Goal: Find specific page/section: Find specific page/section

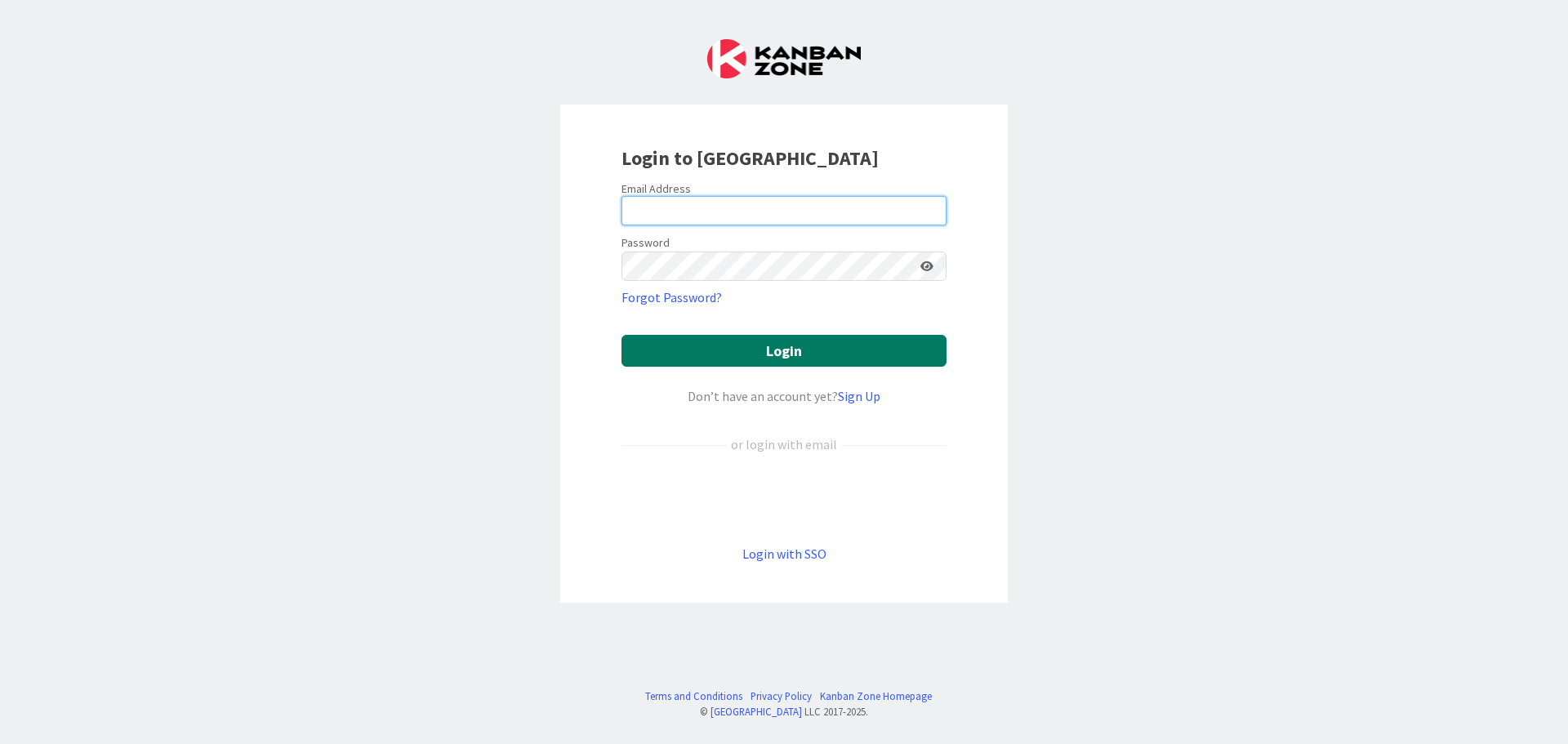
type input "[EMAIL_ADDRESS][DOMAIN_NAME]"
click at [748, 355] on button "Login" at bounding box center [784, 350] width 325 height 31
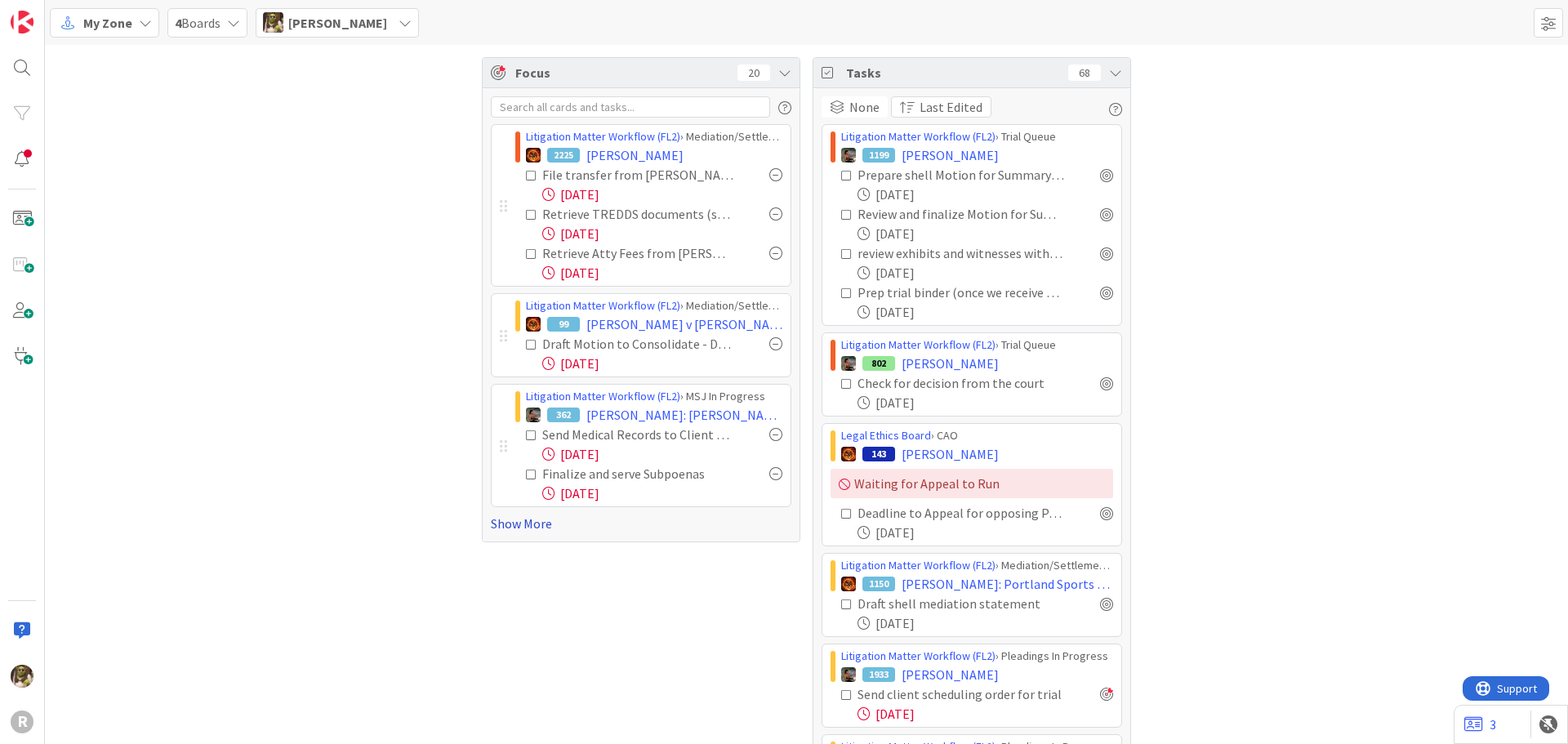
click at [525, 524] on link "Show More" at bounding box center [641, 523] width 300 height 19
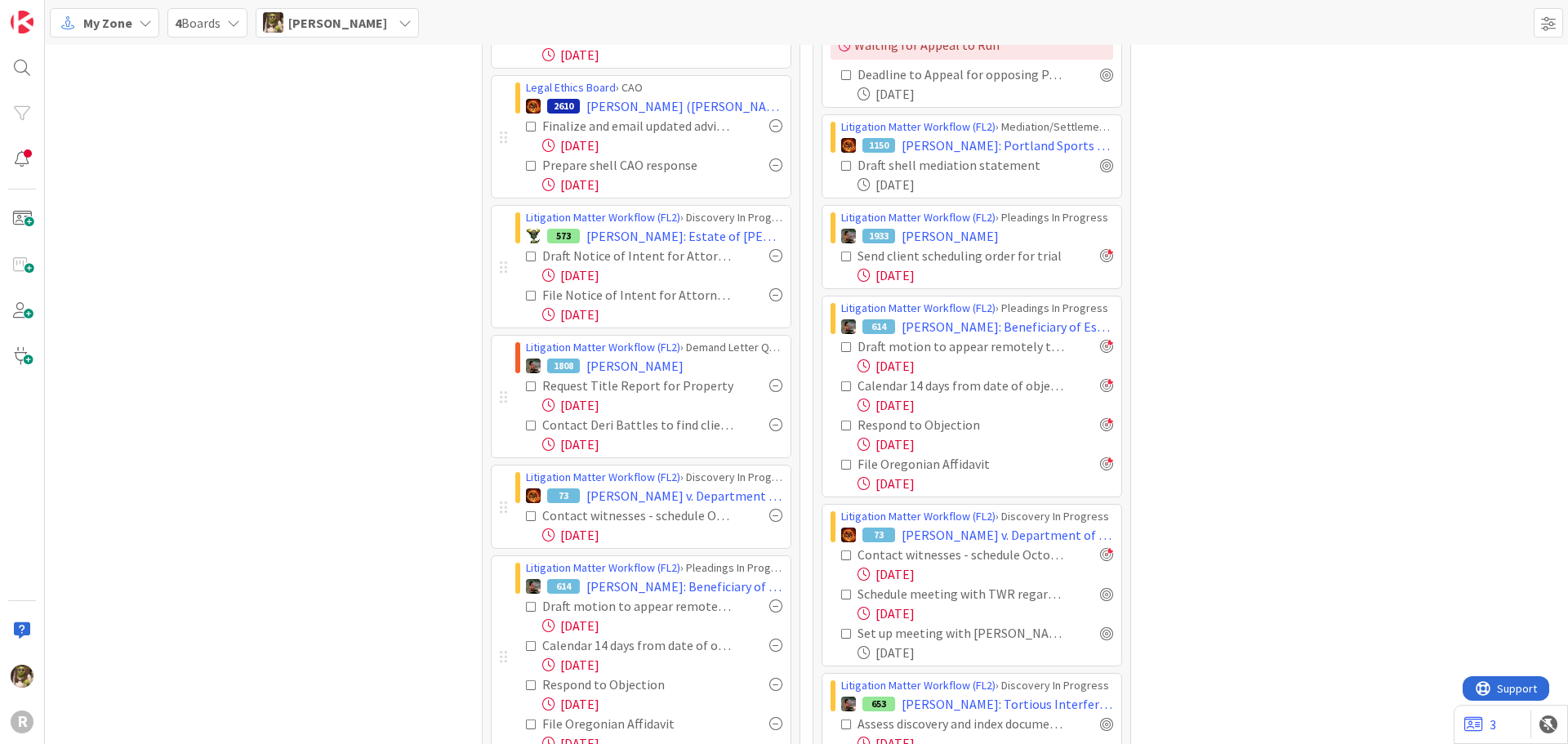
scroll to position [344, 0]
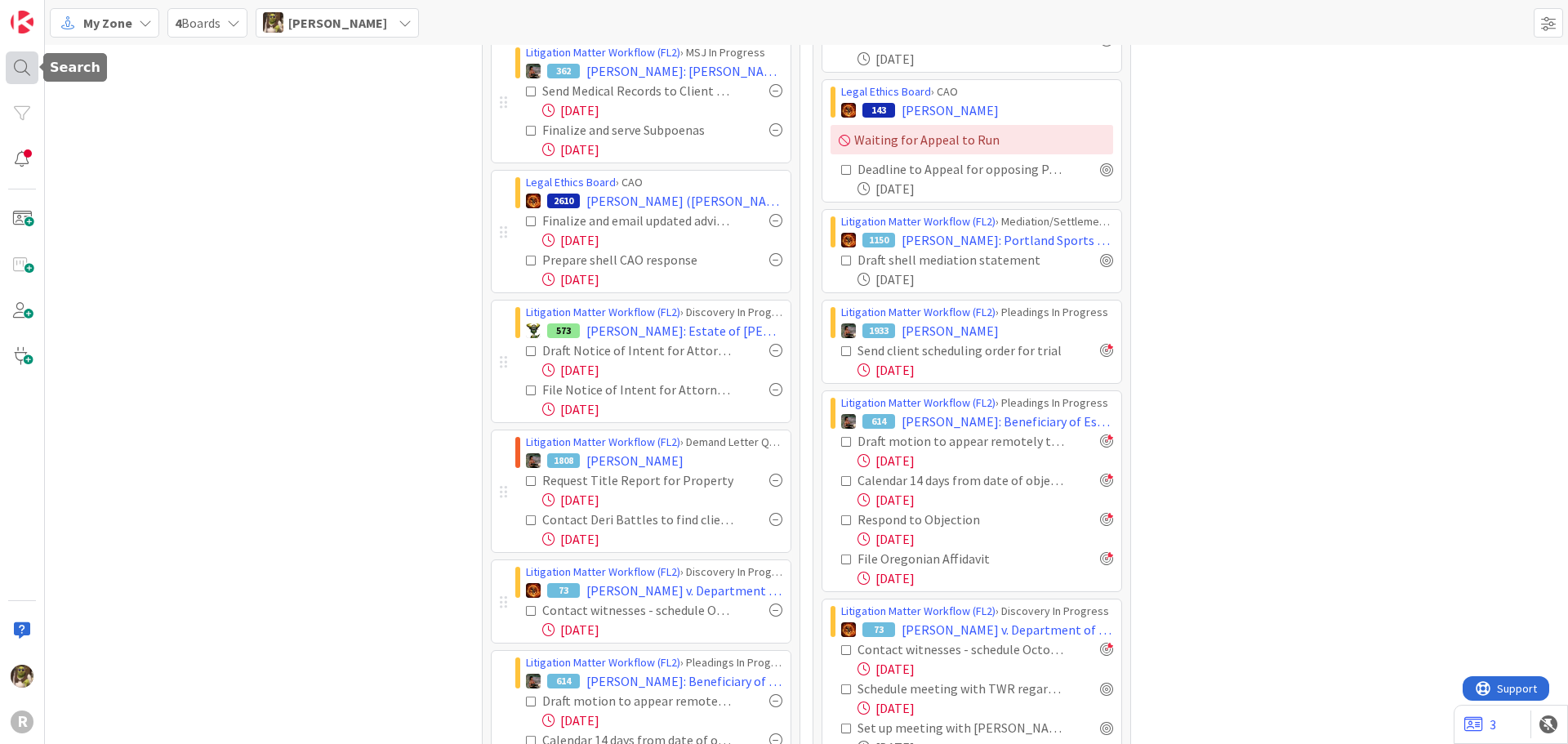
click at [19, 67] on div at bounding box center [22, 67] width 32 height 32
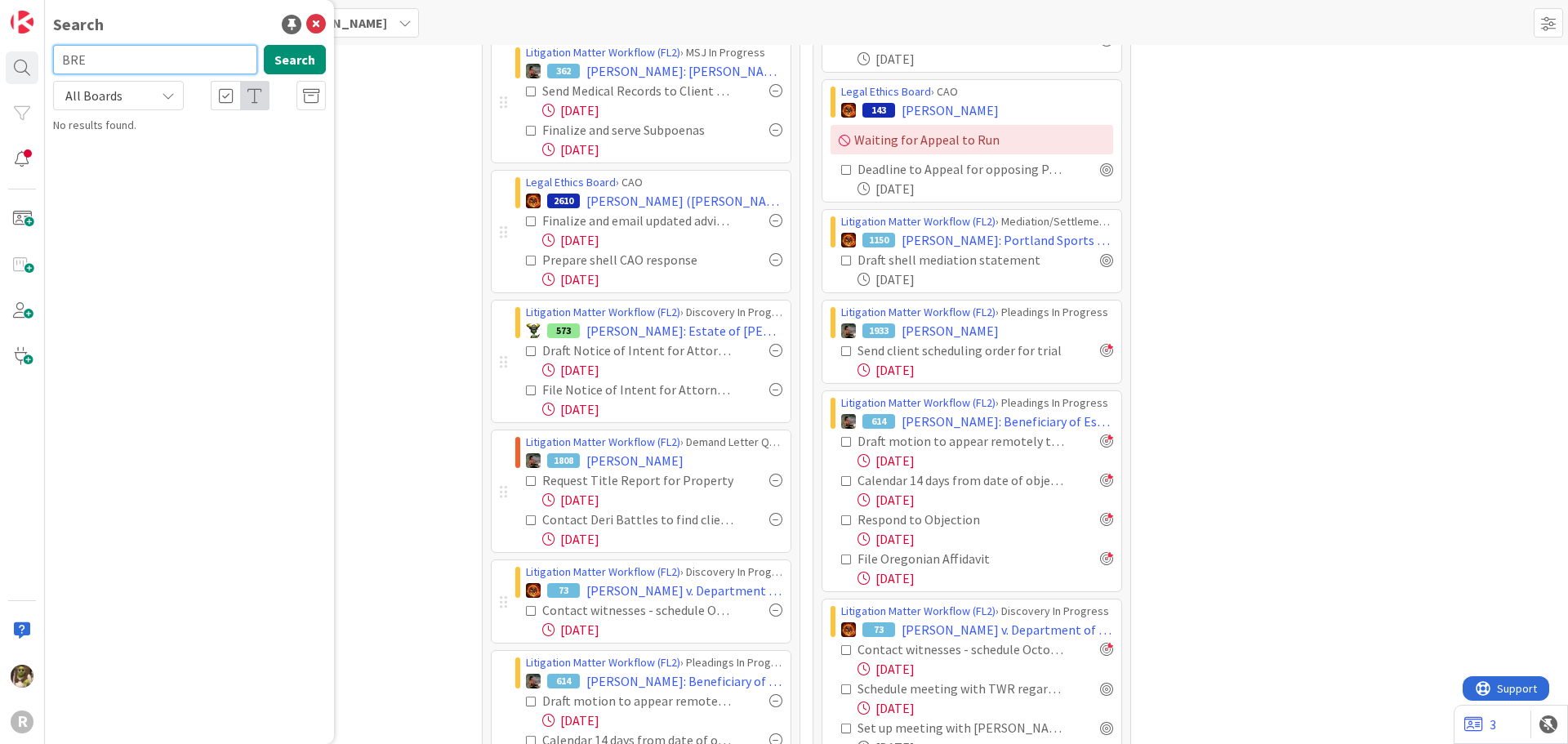
click at [145, 61] on input "BRE" at bounding box center [155, 59] width 204 height 30
type input "[PERSON_NAME]"
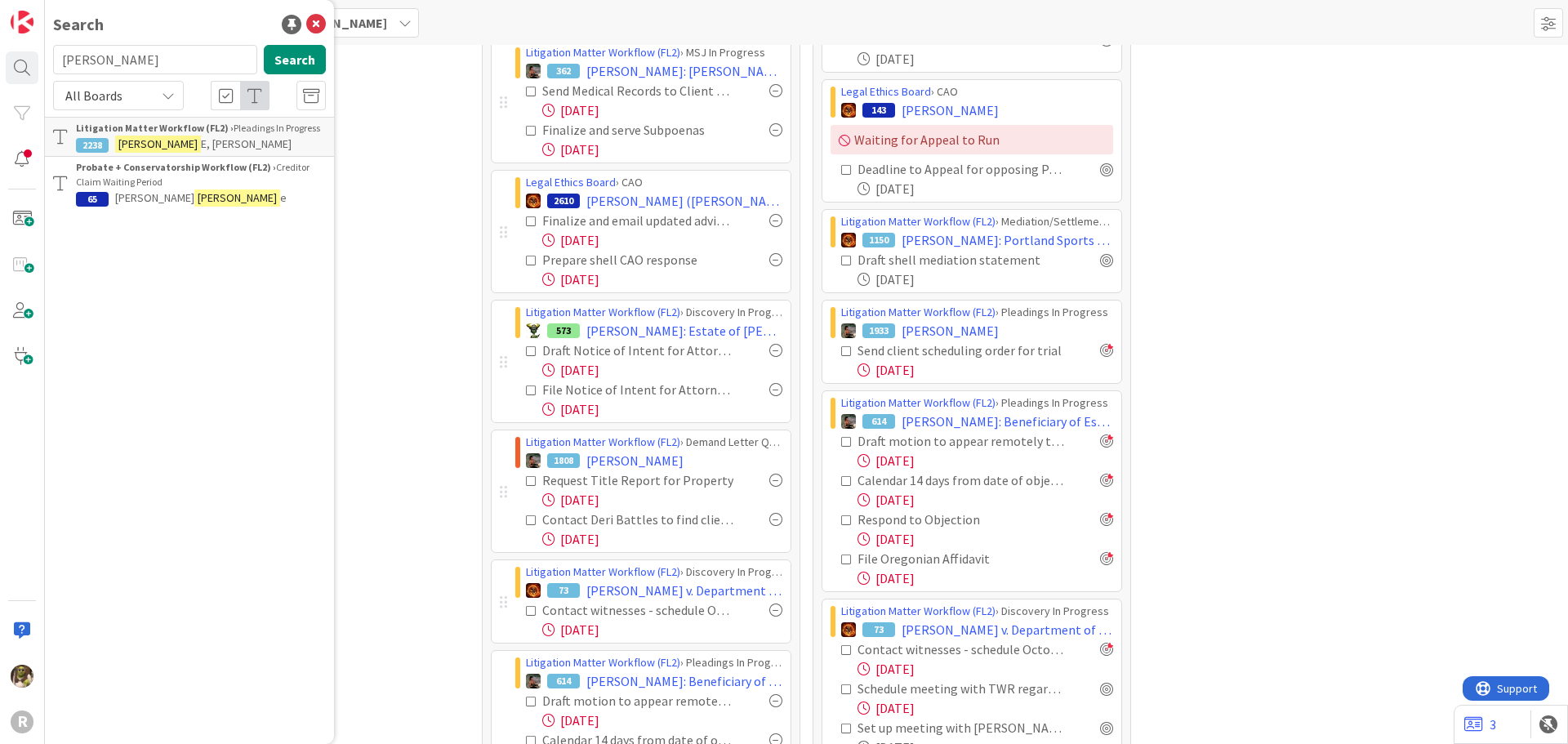
click at [141, 134] on div "Litigation Matter Workflow (FL2) › Pleadings In Progress" at bounding box center [201, 127] width 250 height 15
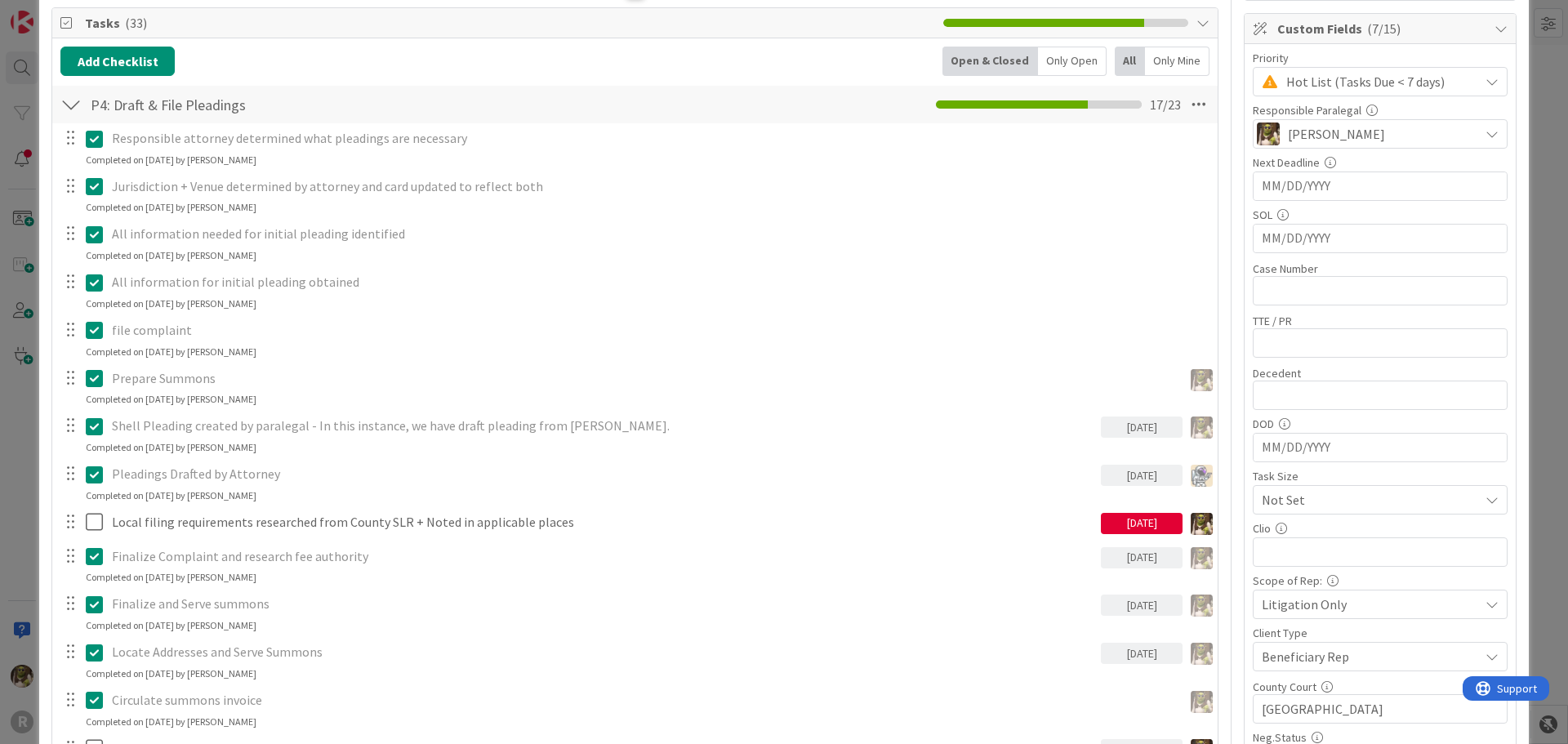
scroll to position [245, 0]
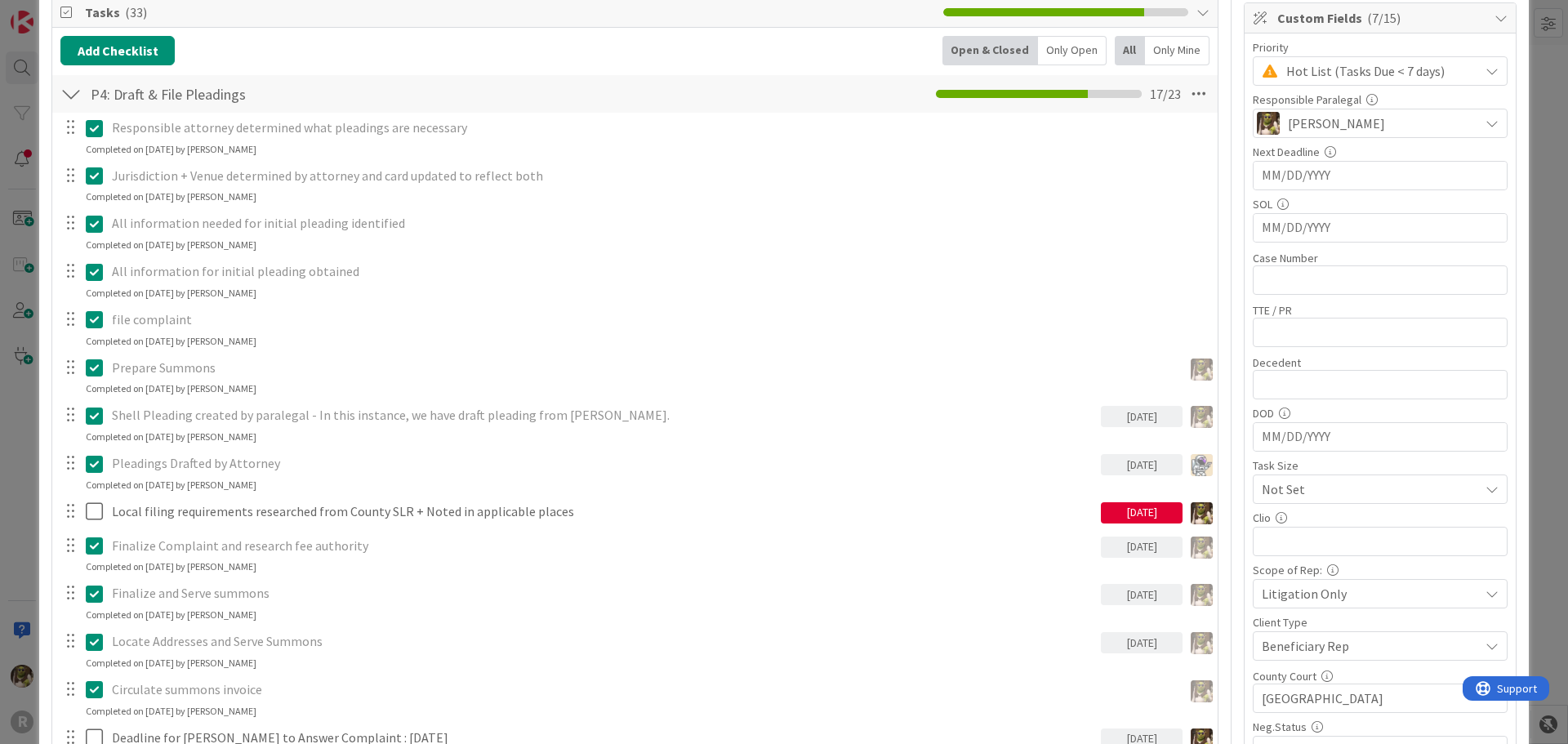
click at [1164, 53] on div "Only Mine" at bounding box center [1178, 51] width 65 height 30
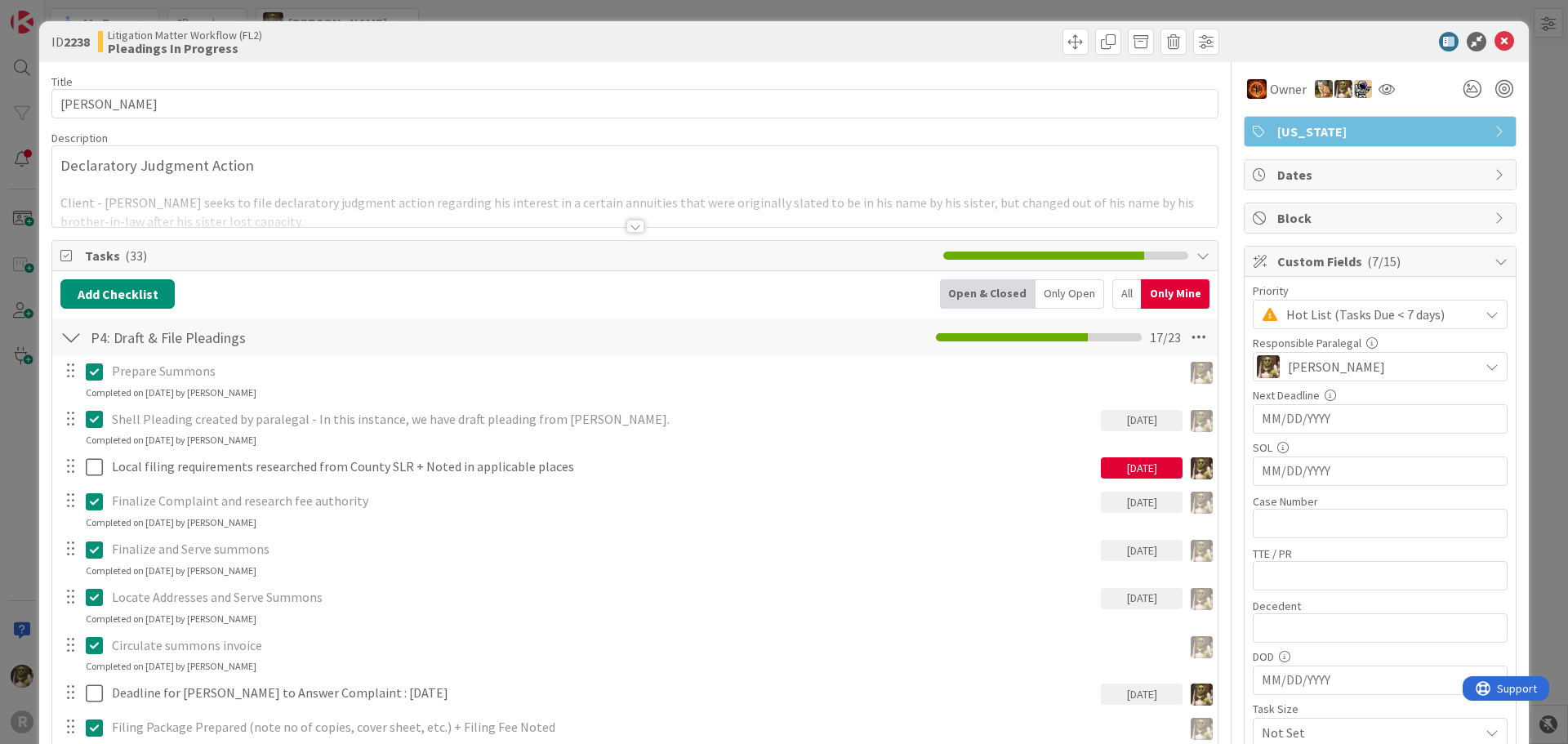
scroll to position [0, 0]
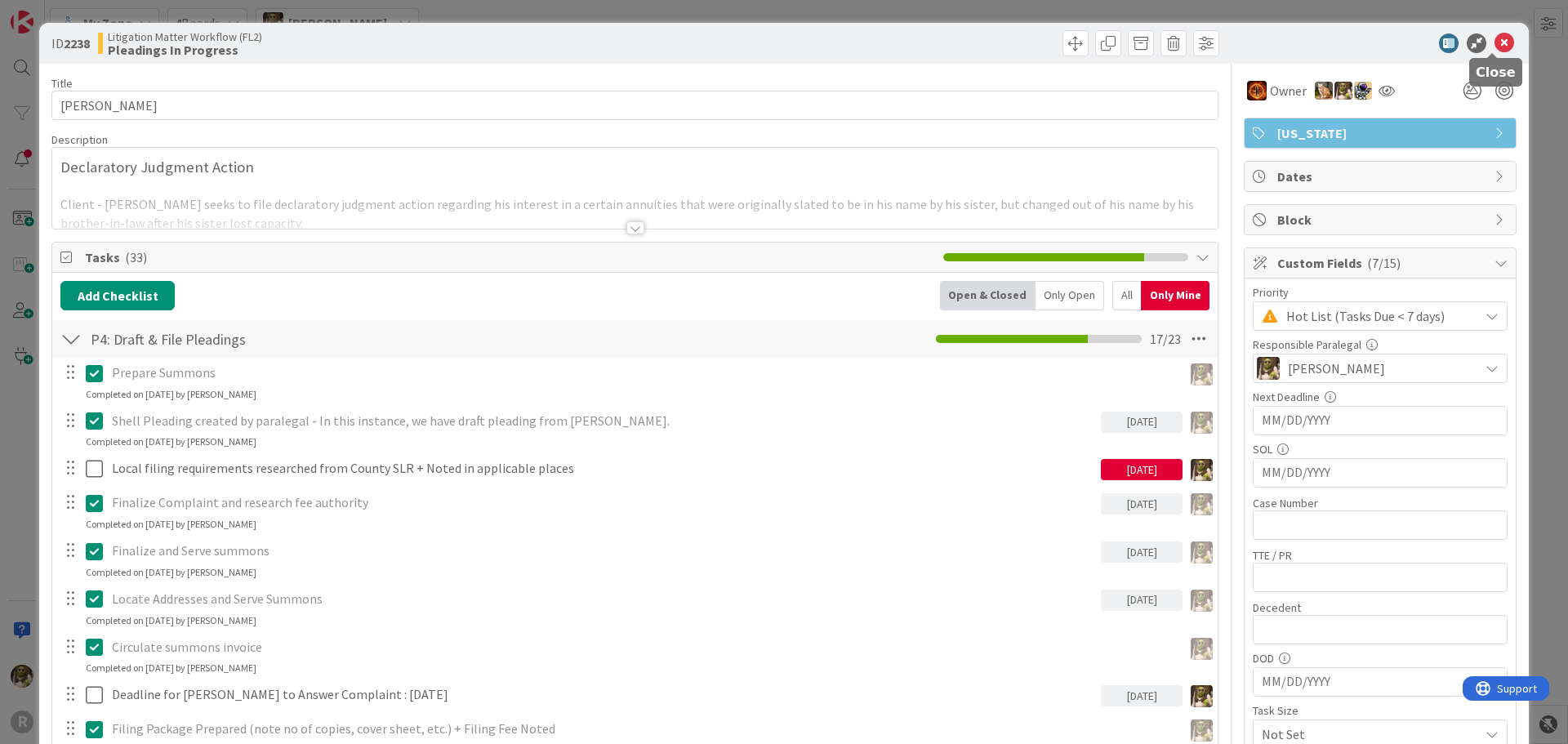
click at [1495, 51] on icon at bounding box center [1504, 43] width 19 height 19
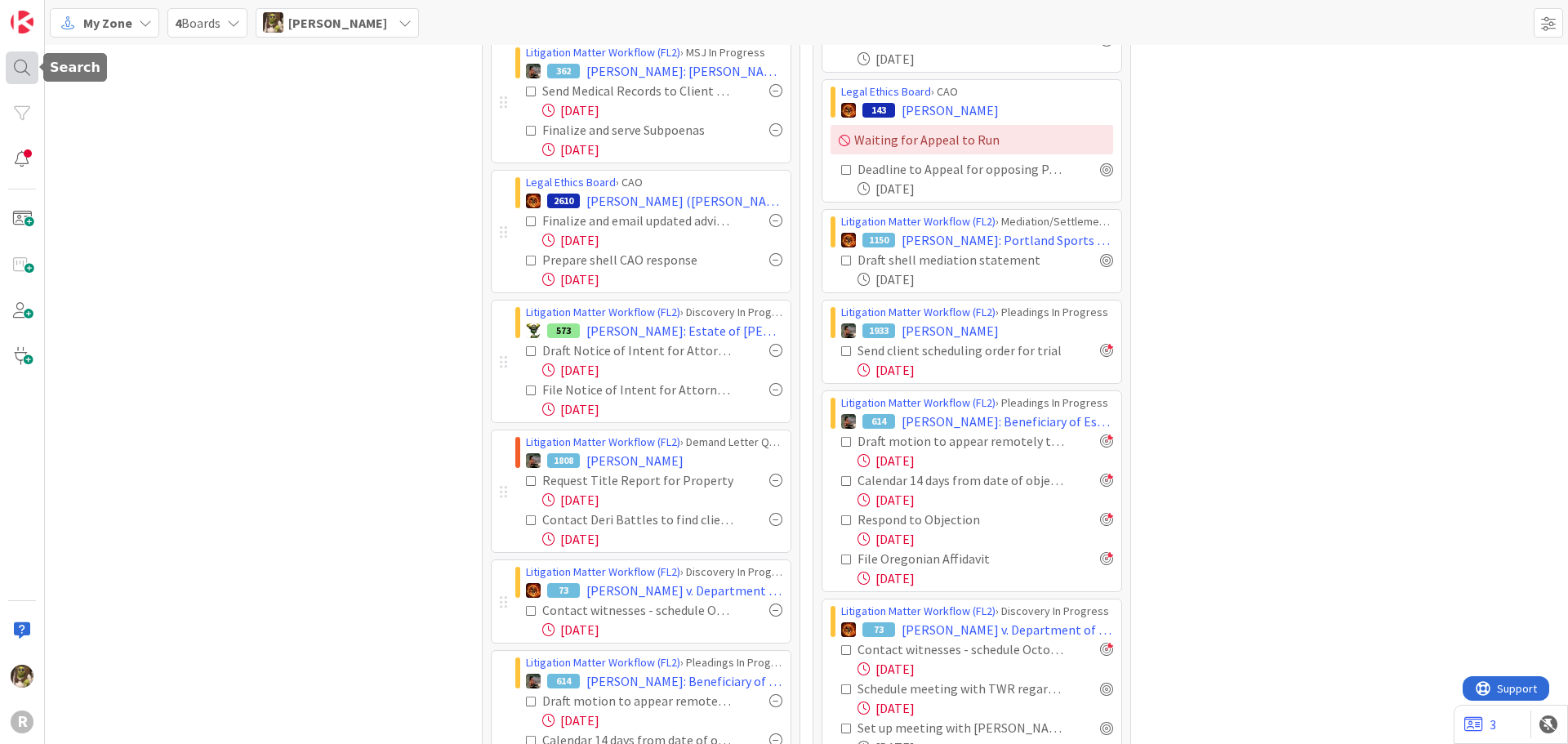
click at [17, 69] on div at bounding box center [22, 67] width 32 height 32
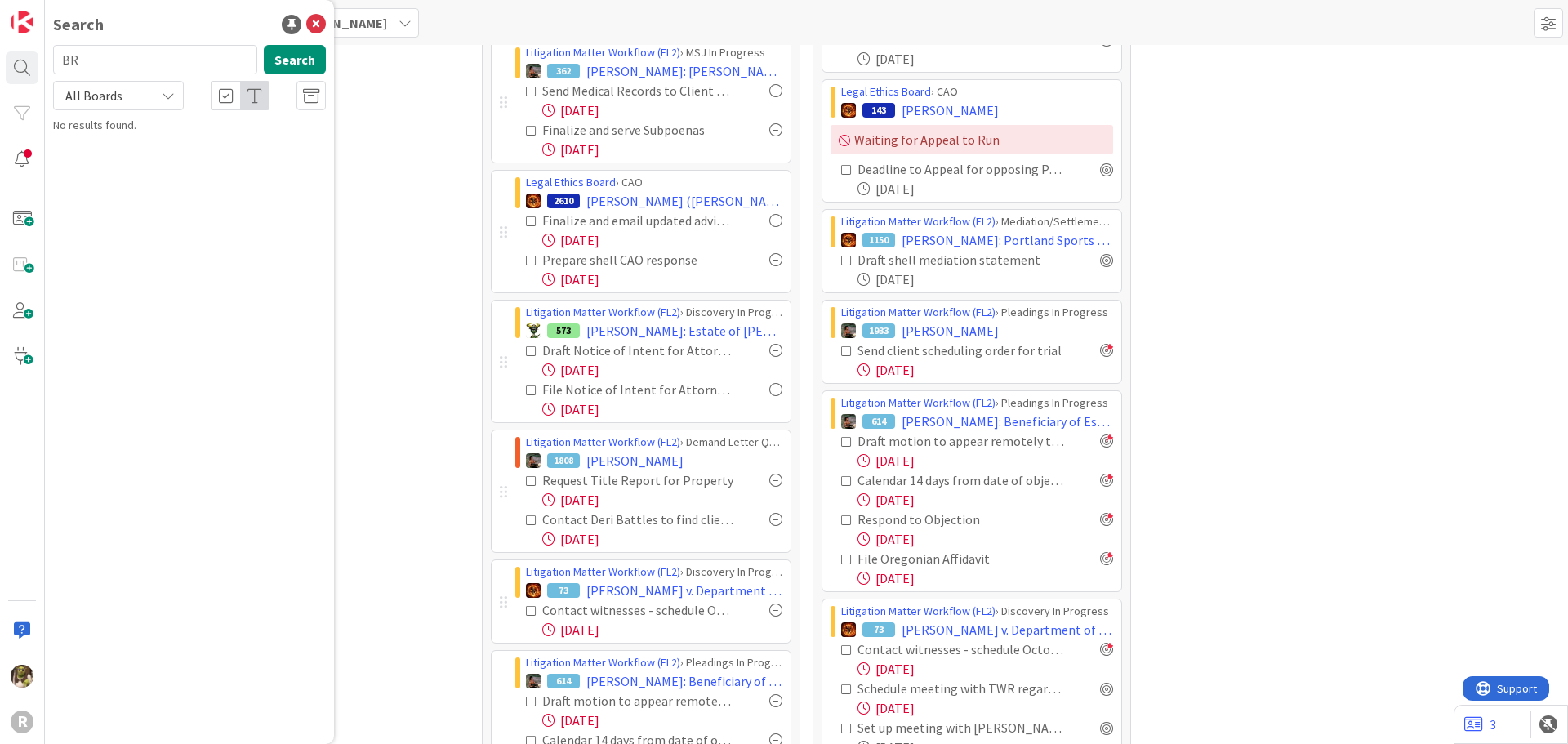
type input "B"
type input "[PERSON_NAME]"
click at [140, 127] on b "Legal Ethics Board ›" at bounding box center [121, 127] width 92 height 12
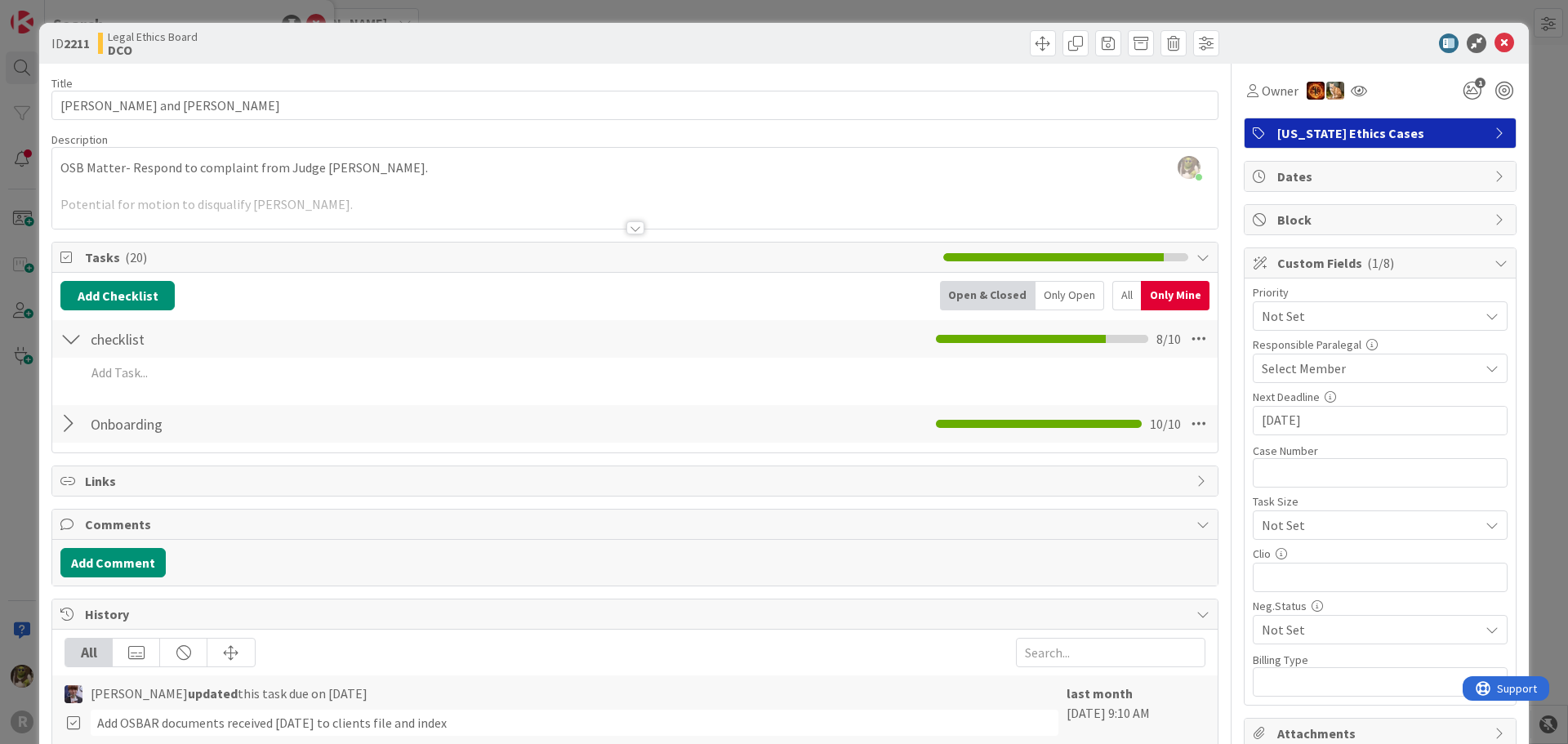
scroll to position [81, 0]
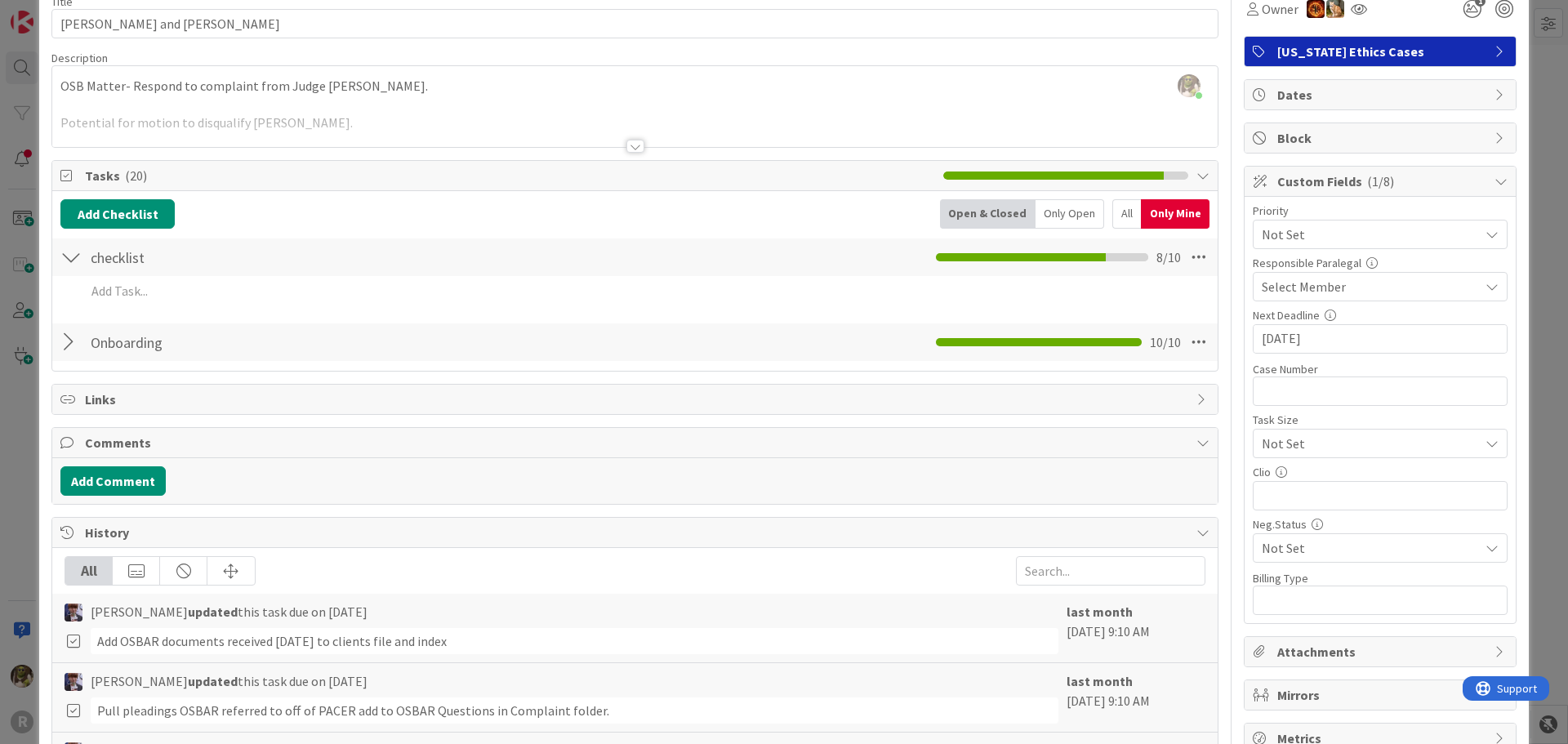
click at [67, 341] on div at bounding box center [71, 342] width 21 height 30
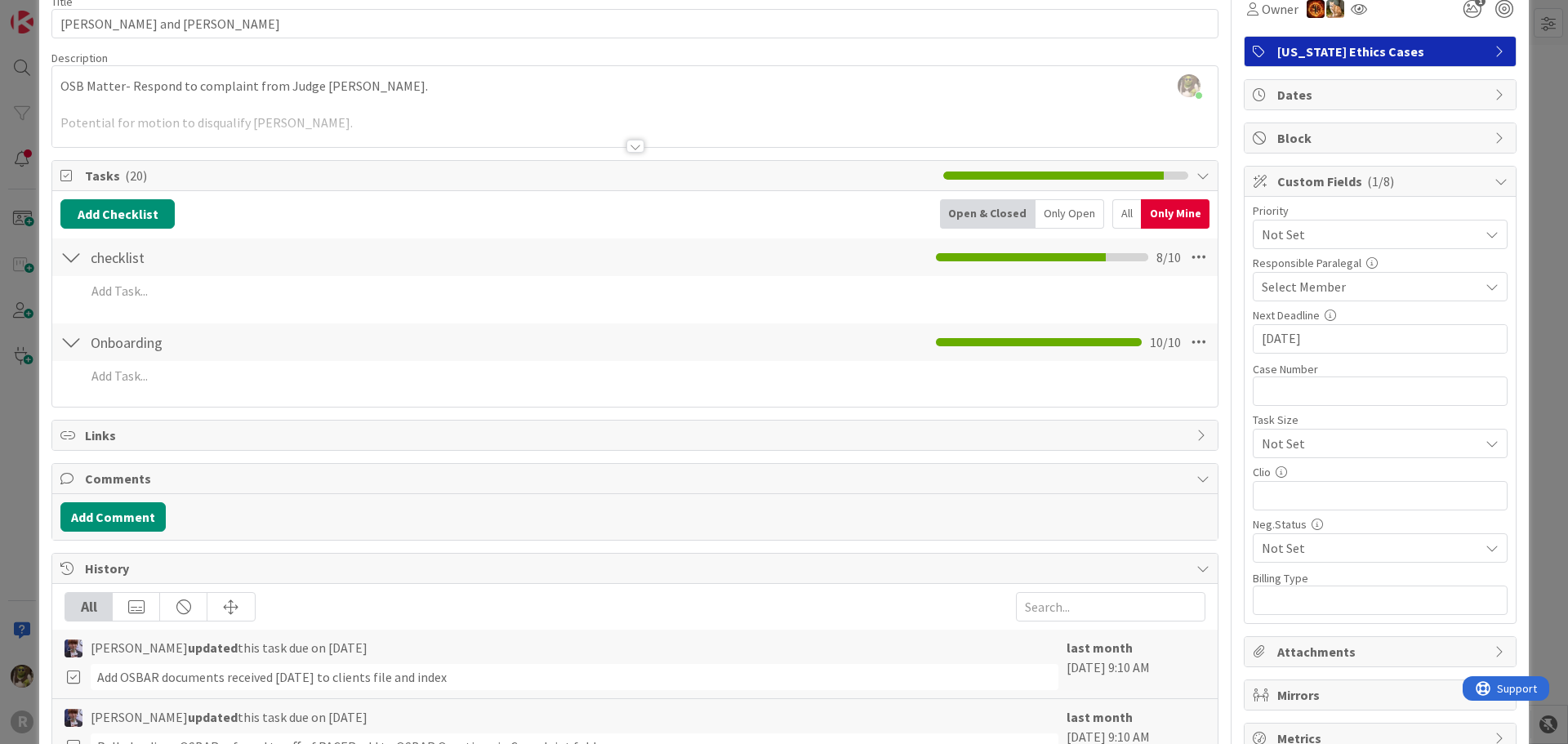
scroll to position [0, 0]
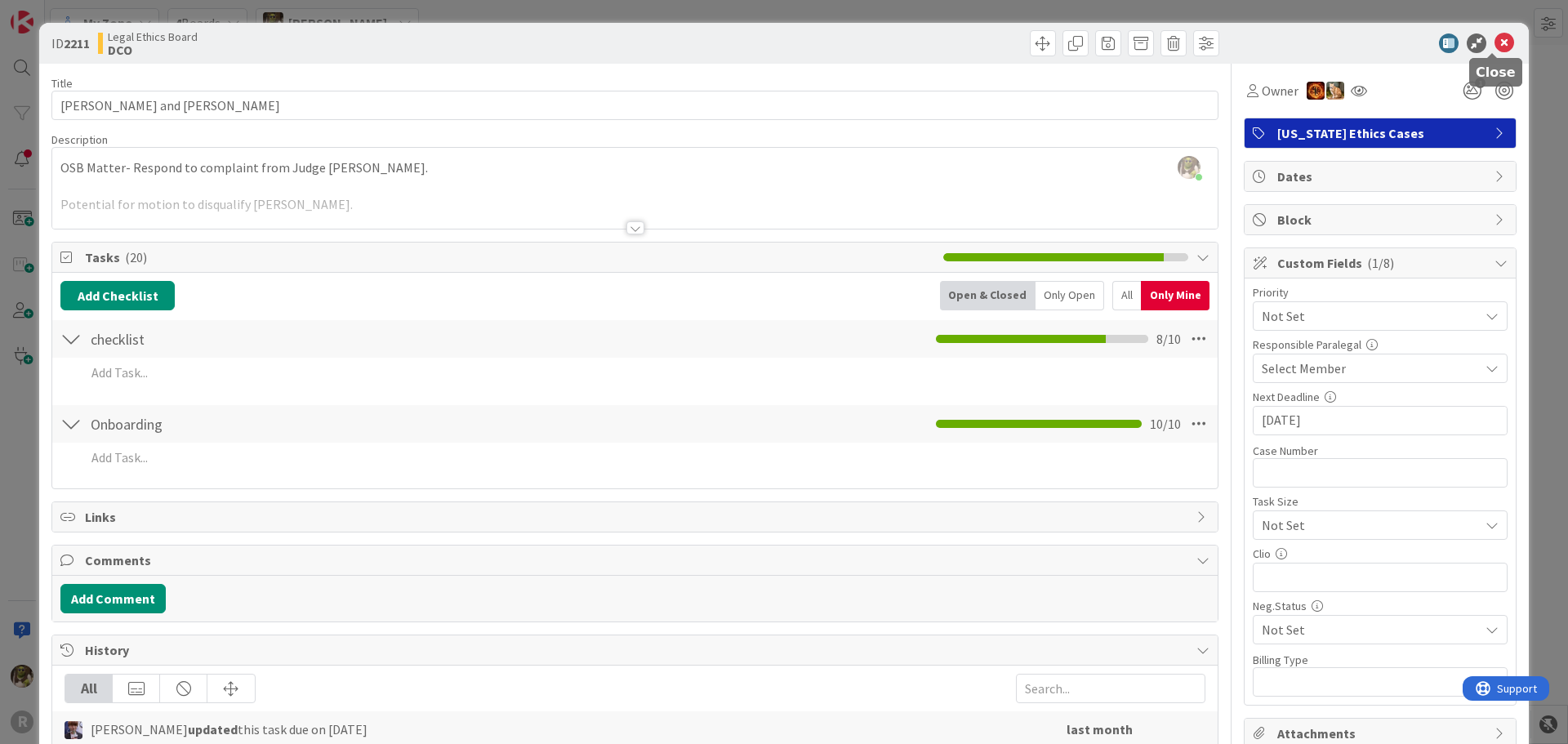
click at [1495, 41] on icon at bounding box center [1504, 43] width 19 height 19
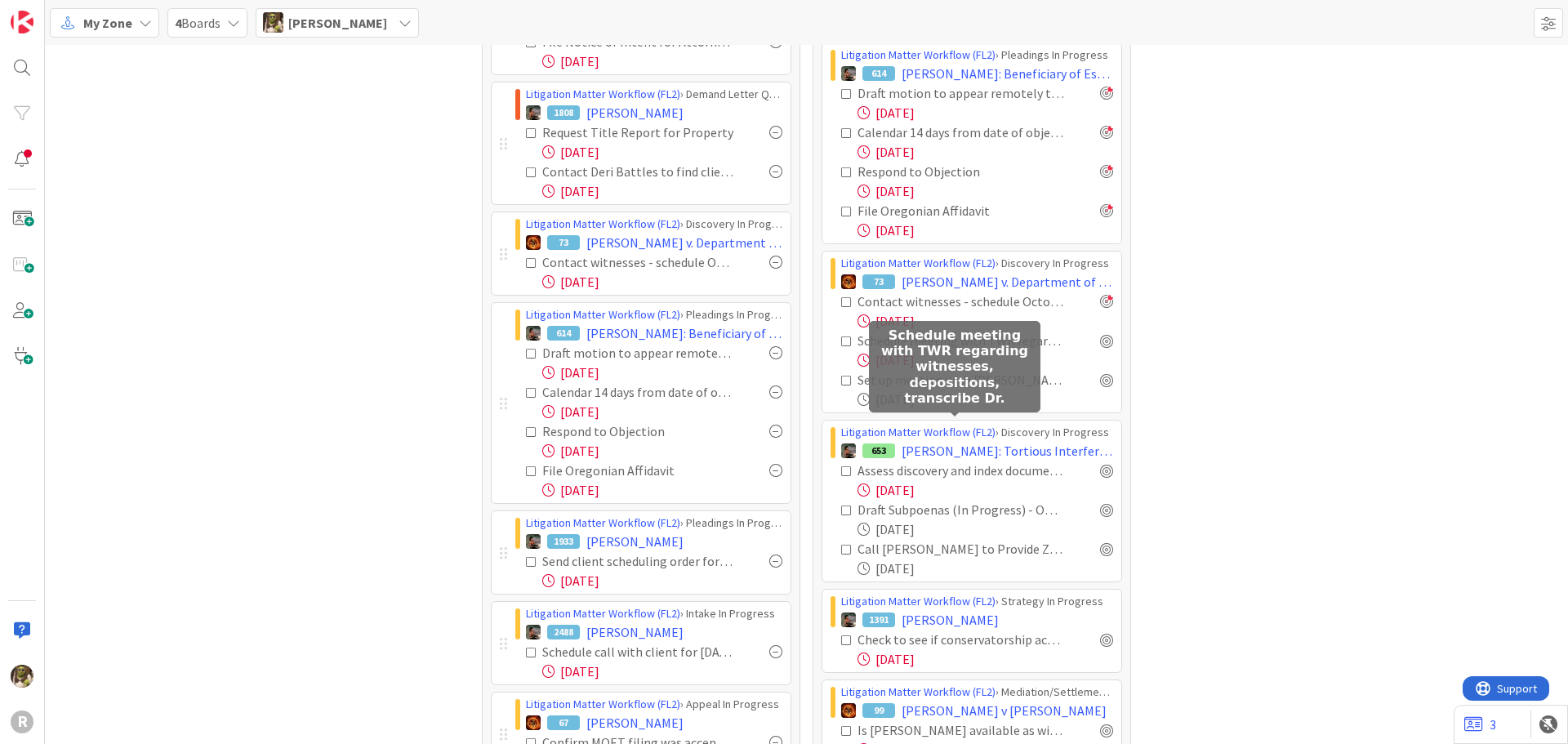
scroll to position [734, 0]
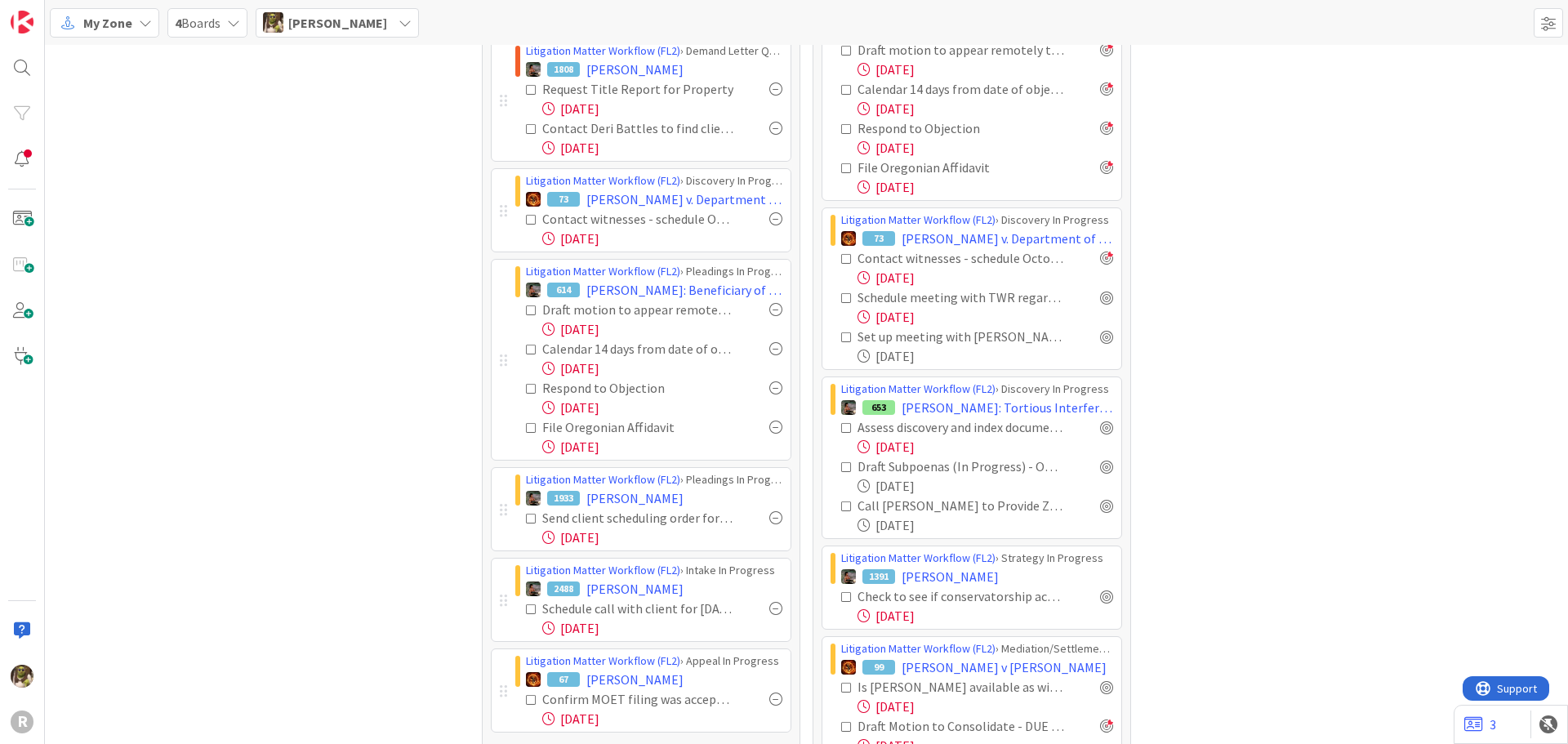
click at [94, 21] on span "My Zone" at bounding box center [107, 23] width 49 height 19
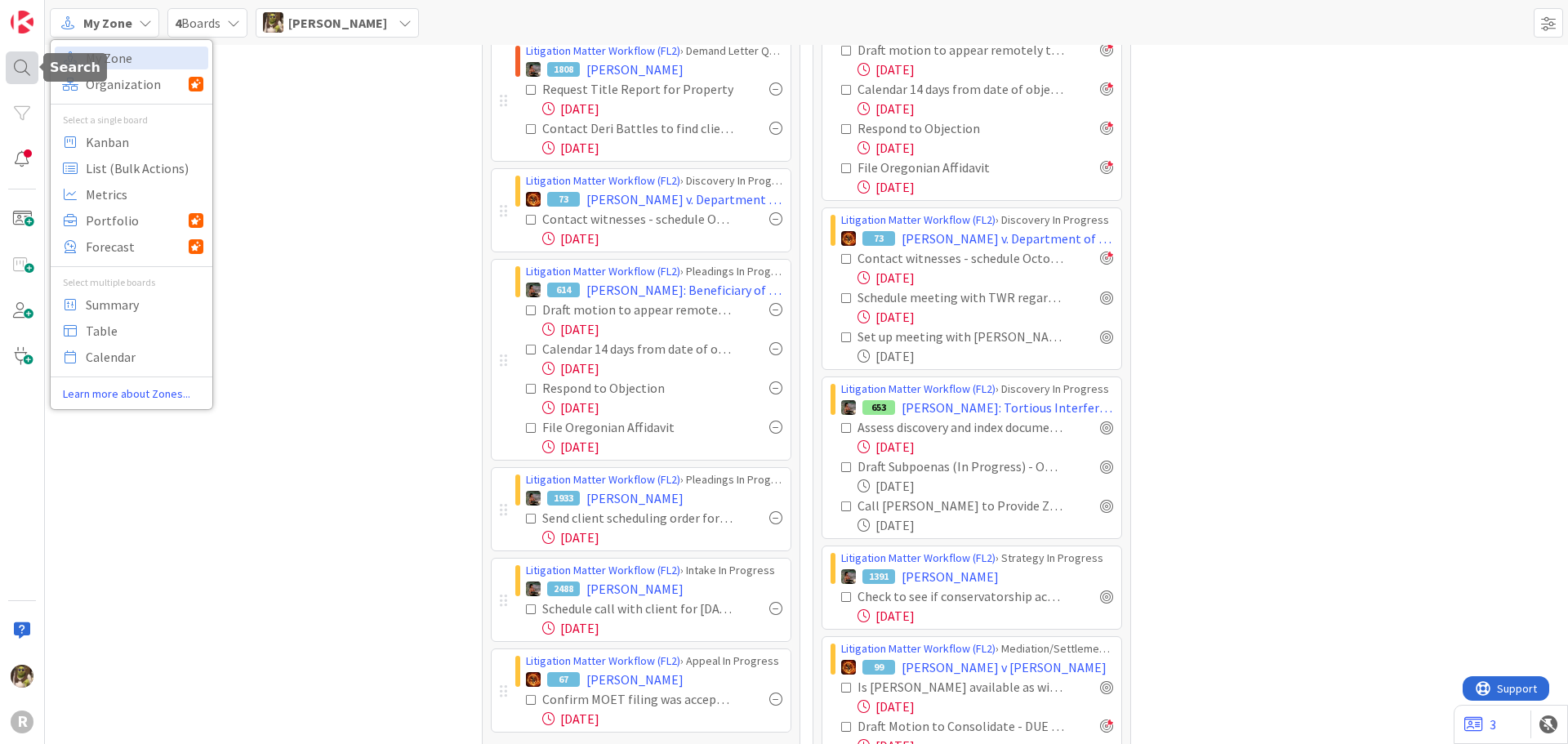
click at [17, 66] on div at bounding box center [22, 67] width 32 height 32
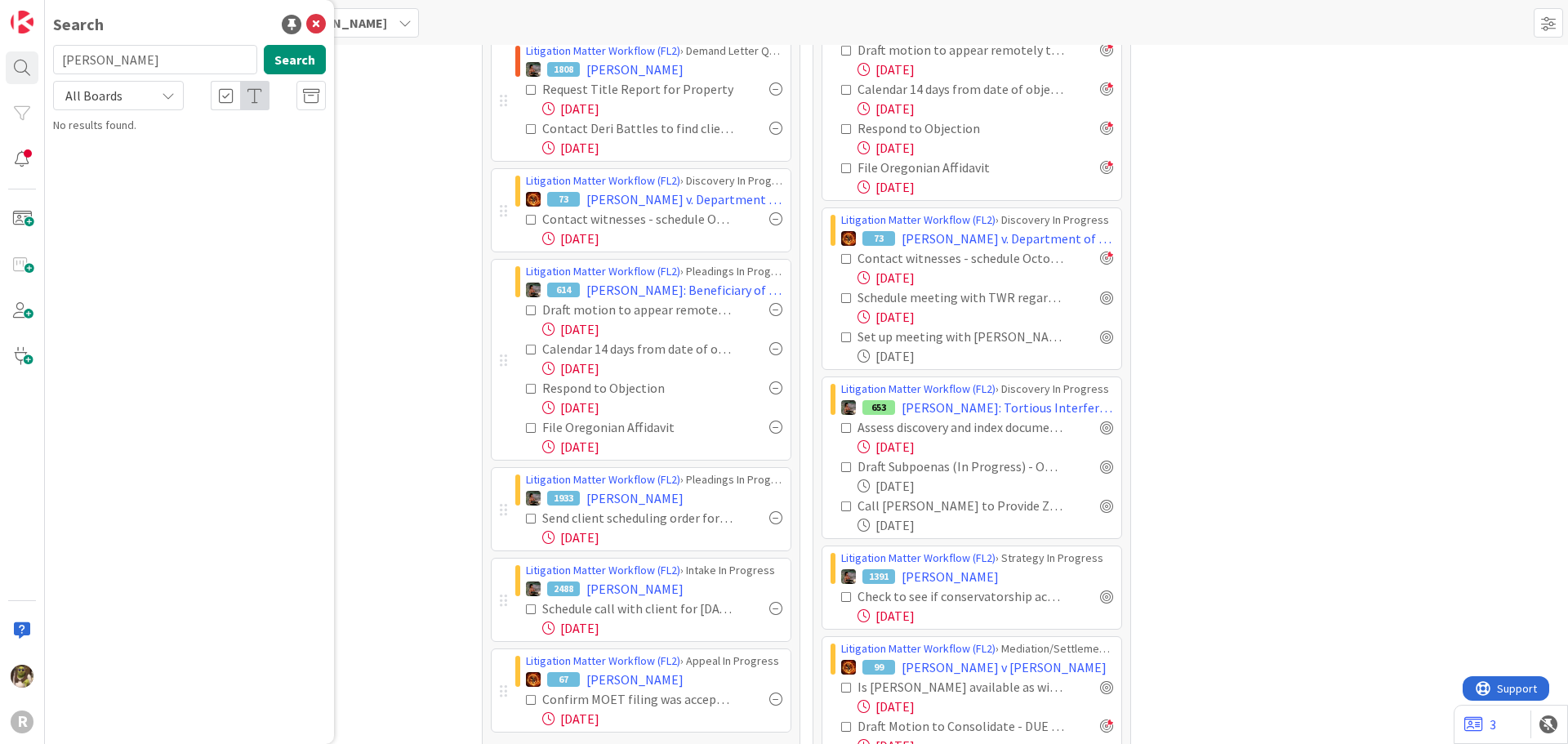
drag, startPoint x: 140, startPoint y: 67, endPoint x: -31, endPoint y: 62, distance: 171.1
click at [0, 62] on html "R Search [PERSON_NAME] Search All Boards No results found. My Zone My Zone Orga…" at bounding box center [784, 372] width 1568 height 744
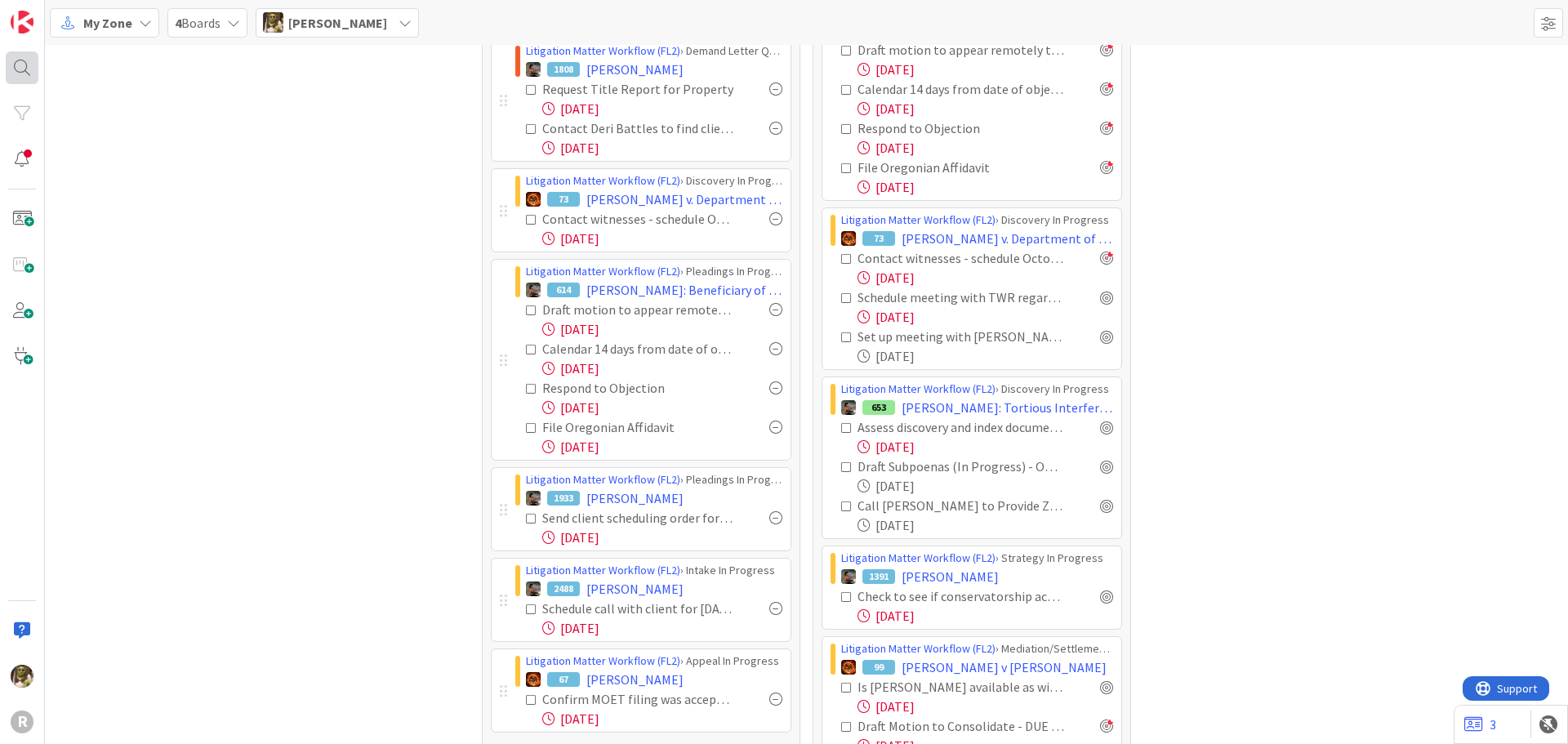
click at [10, 69] on div at bounding box center [22, 67] width 32 height 32
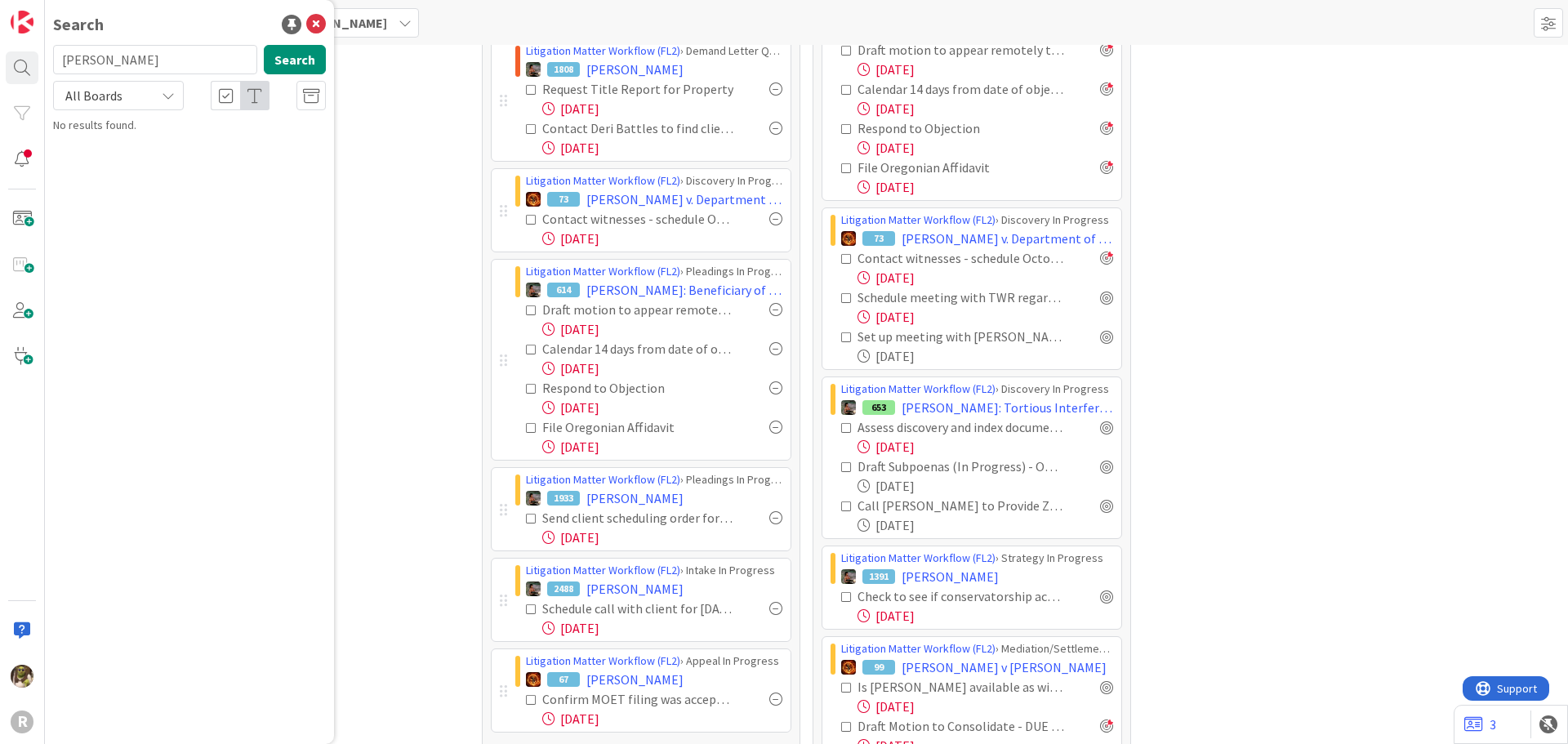
drag, startPoint x: 102, startPoint y: 65, endPoint x: 52, endPoint y: 71, distance: 50.4
click at [52, 71] on div "[PERSON_NAME] Search" at bounding box center [190, 62] width 293 height 36
type input "[PERSON_NAME]"
click at [160, 139] on mark "[PERSON_NAME]" at bounding box center [158, 144] width 86 height 17
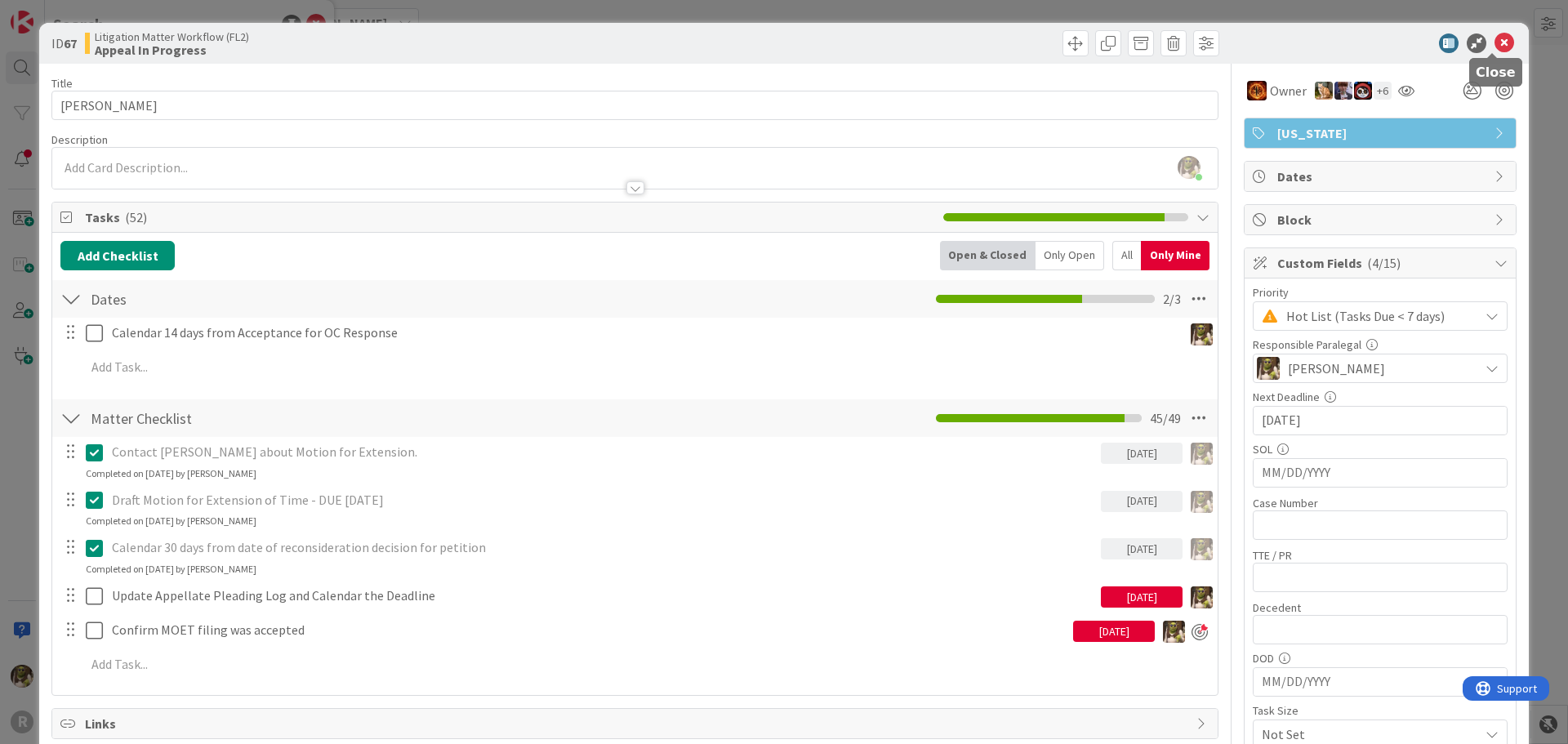
click at [1495, 44] on icon at bounding box center [1504, 43] width 19 height 19
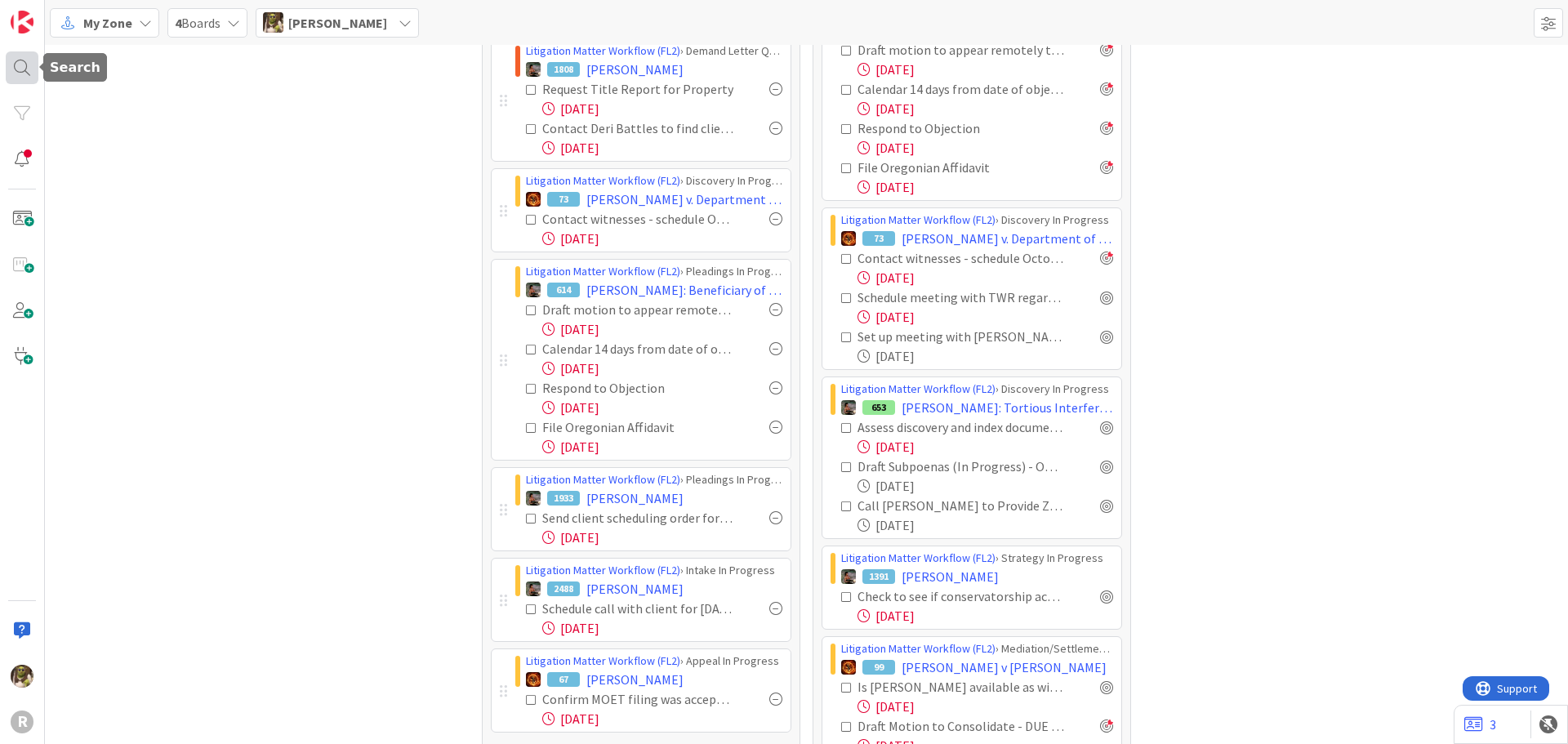
click at [32, 61] on div at bounding box center [22, 67] width 32 height 32
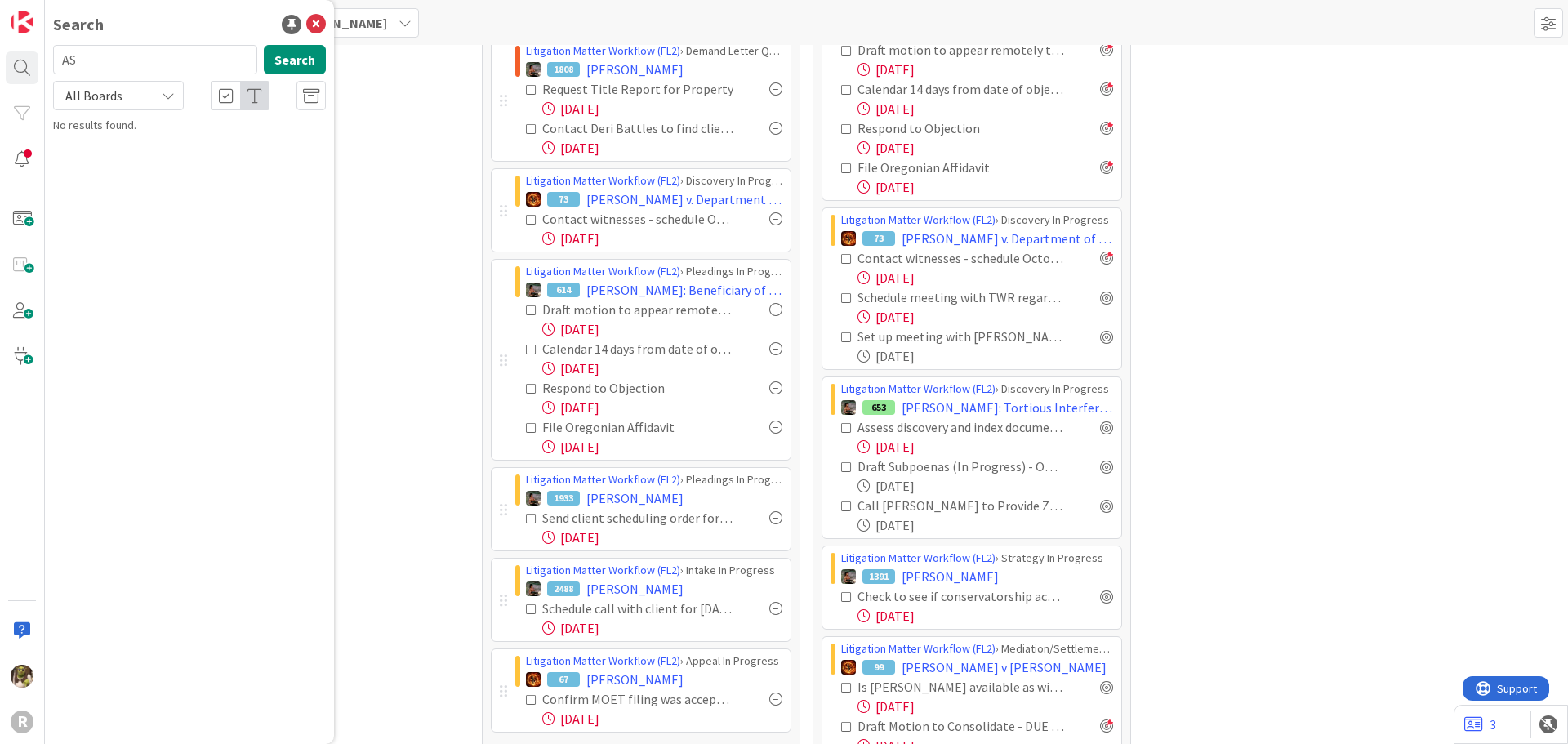
type input "A"
type input "MONTE"
click at [206, 132] on b "Litigation Matter Workflow (FL2) ›" at bounding box center [155, 127] width 157 height 12
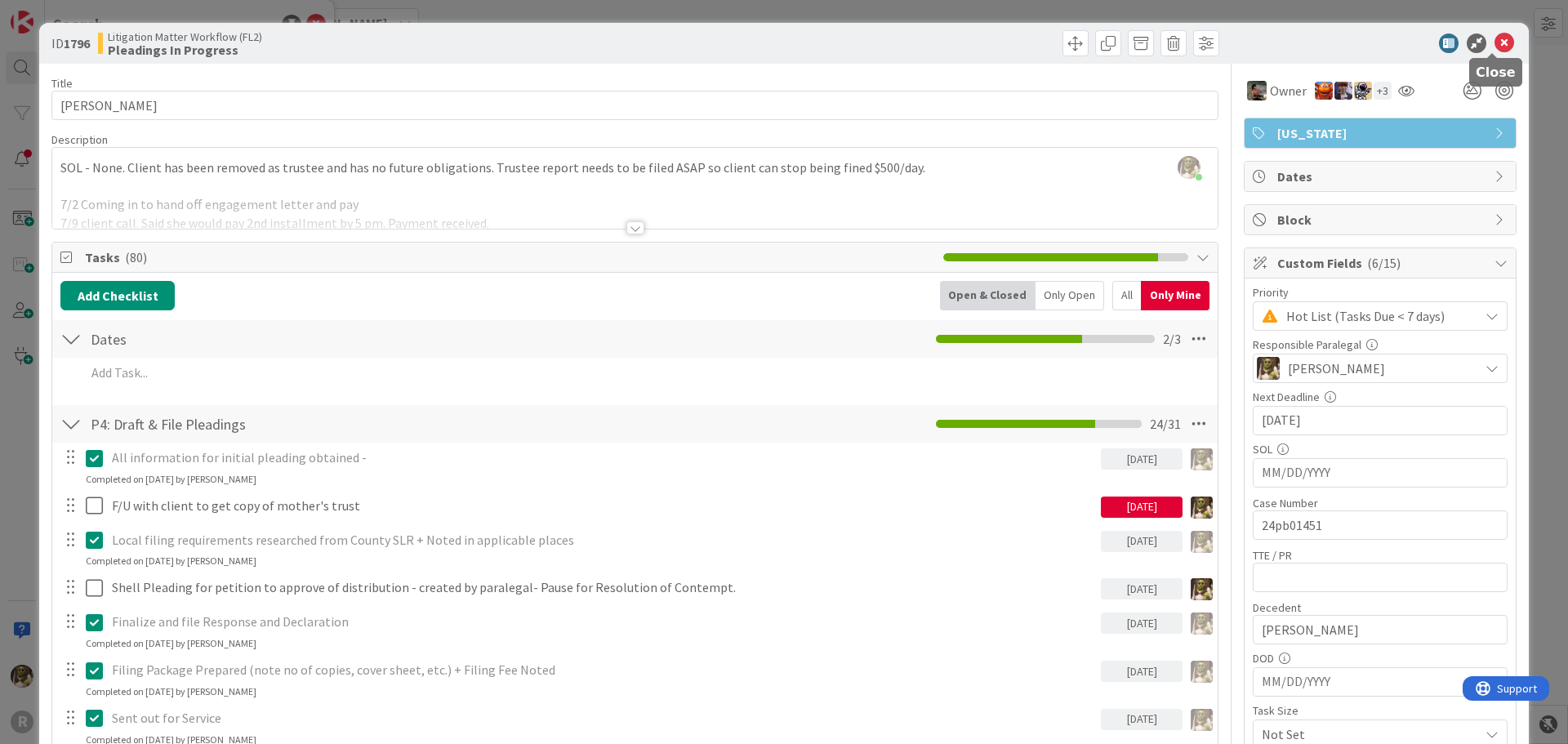
click at [1497, 41] on icon at bounding box center [1504, 43] width 19 height 19
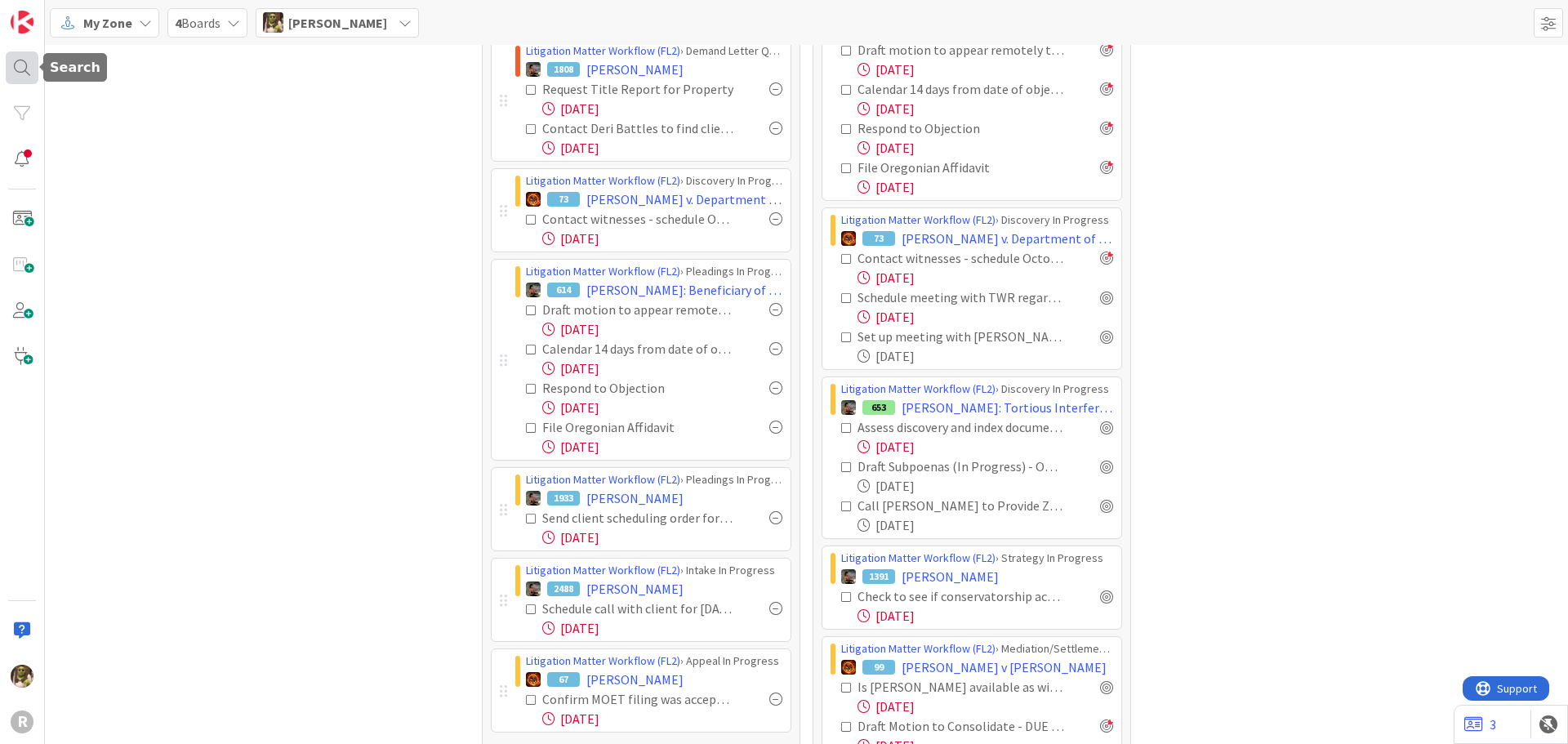
click at [21, 83] on div at bounding box center [22, 67] width 32 height 32
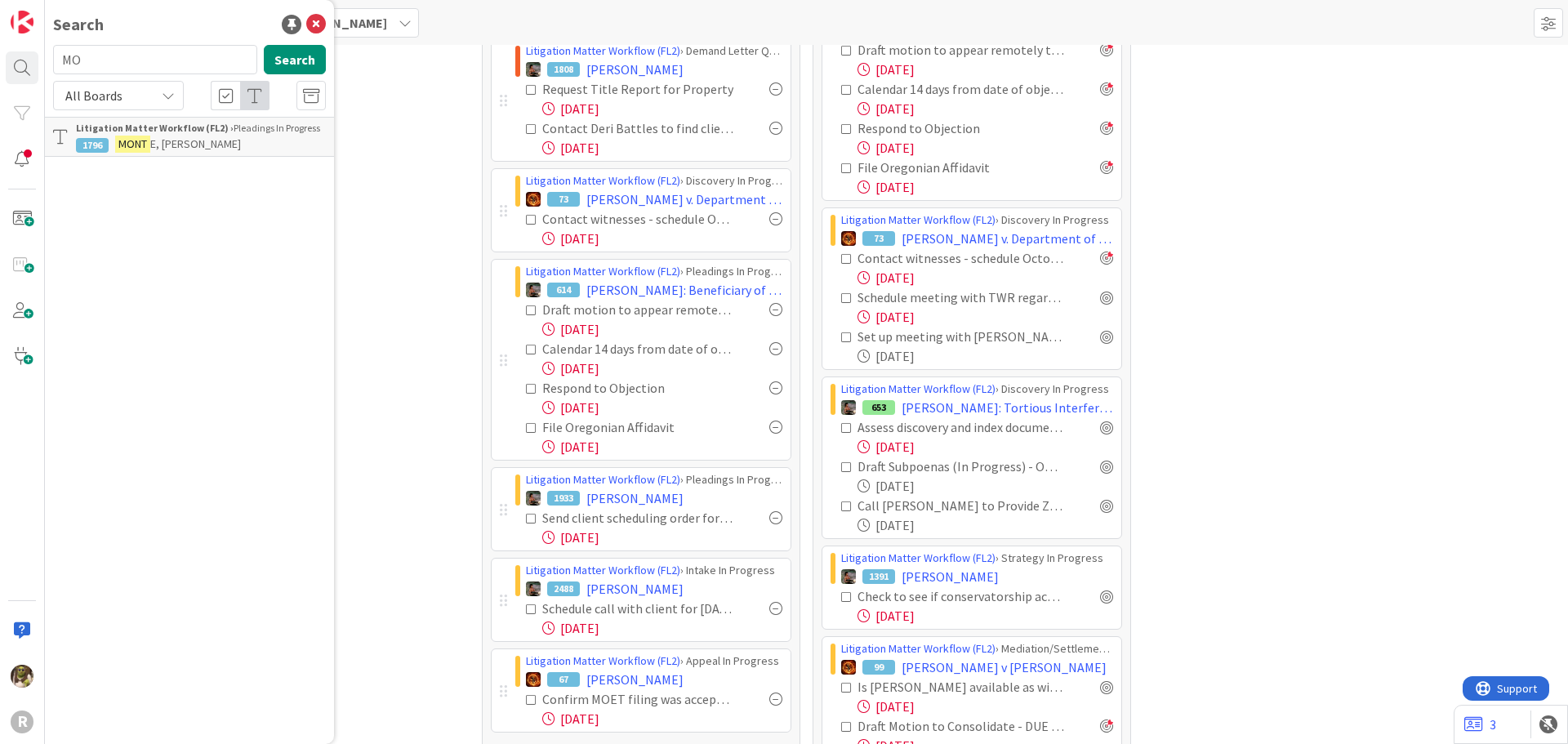
type input "M"
type input "[PERSON_NAME]"
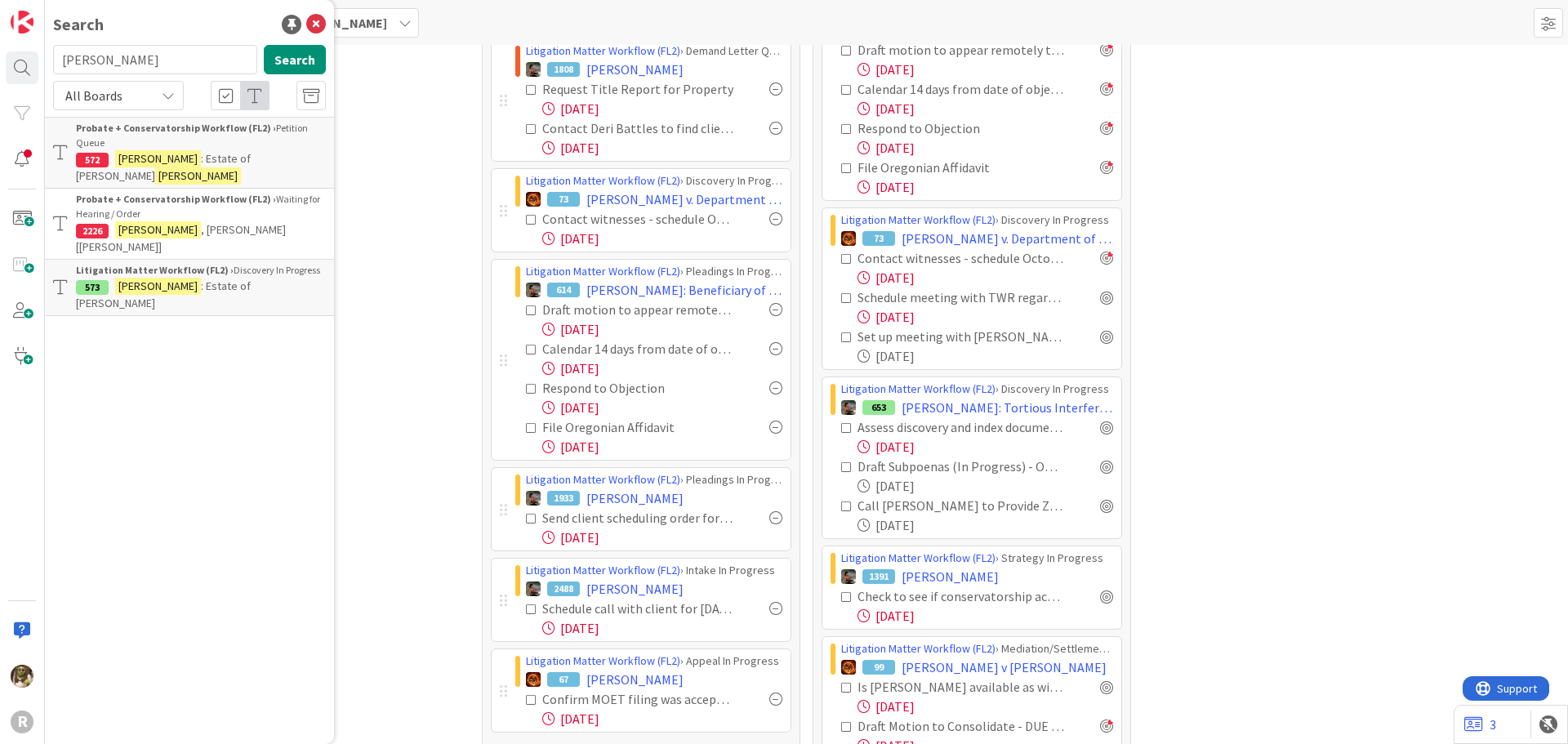
click at [128, 264] on b "Litigation Matter Workflow (FL2) ›" at bounding box center [155, 270] width 157 height 12
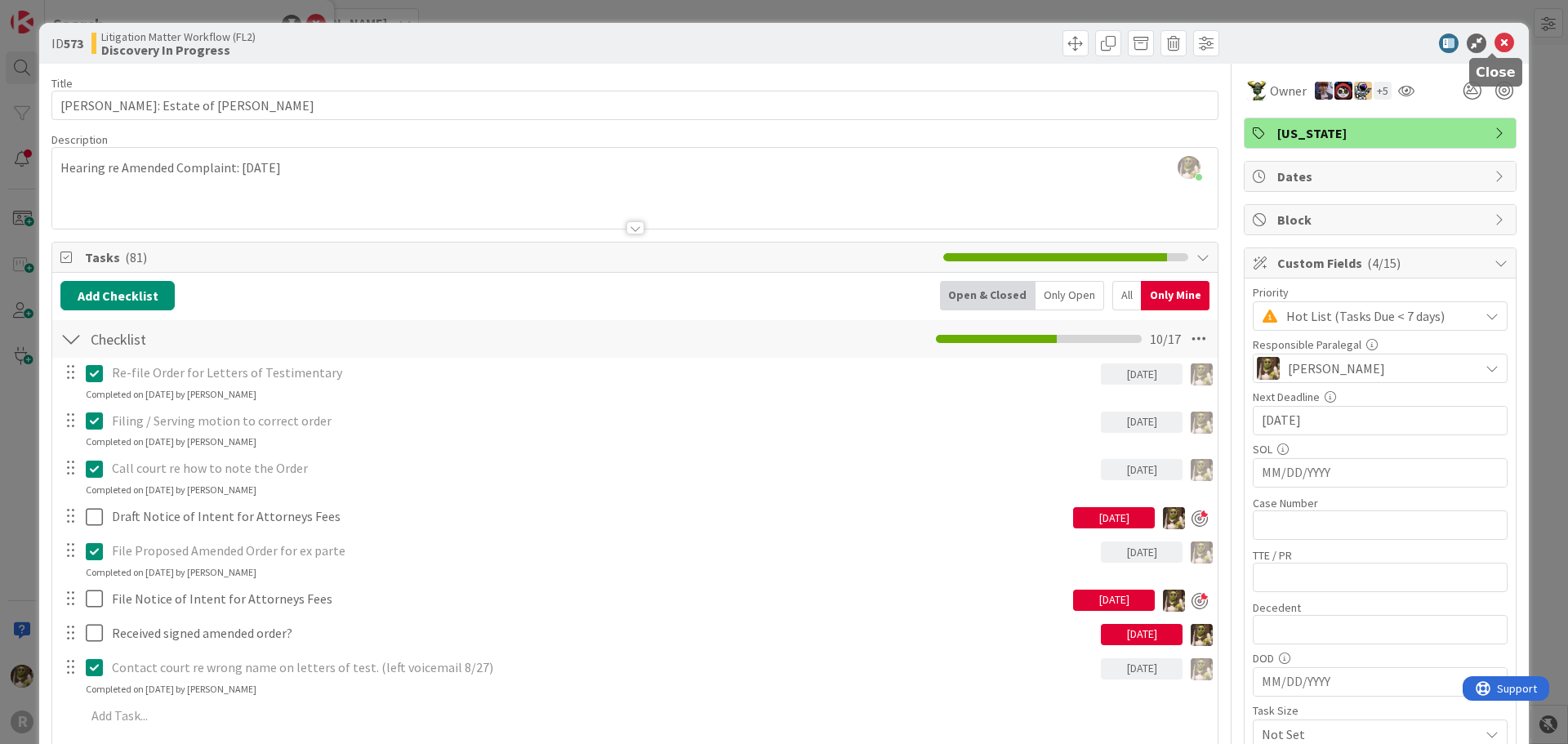
click at [1495, 44] on icon at bounding box center [1504, 43] width 19 height 19
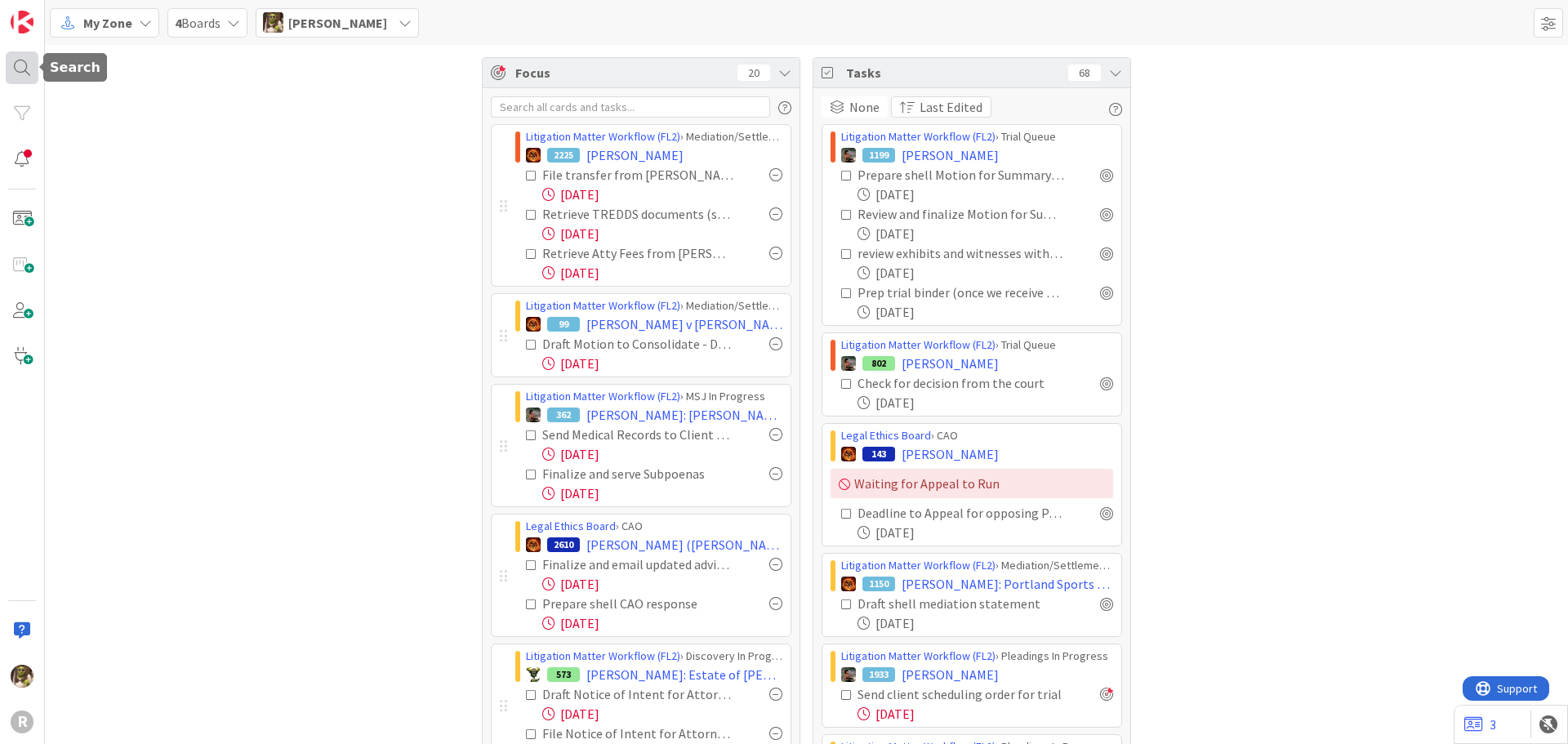
click at [19, 63] on div at bounding box center [22, 67] width 32 height 32
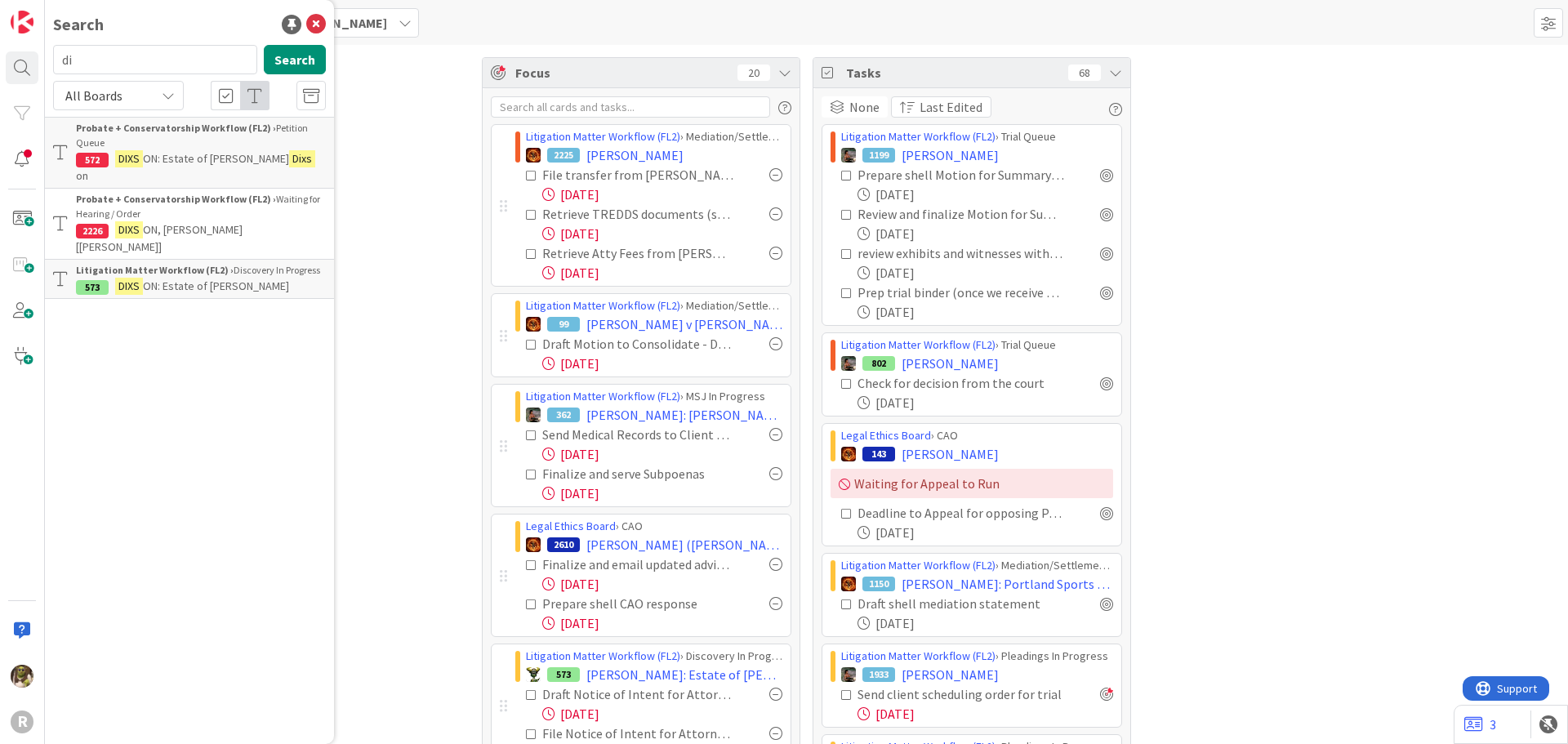
type input "d"
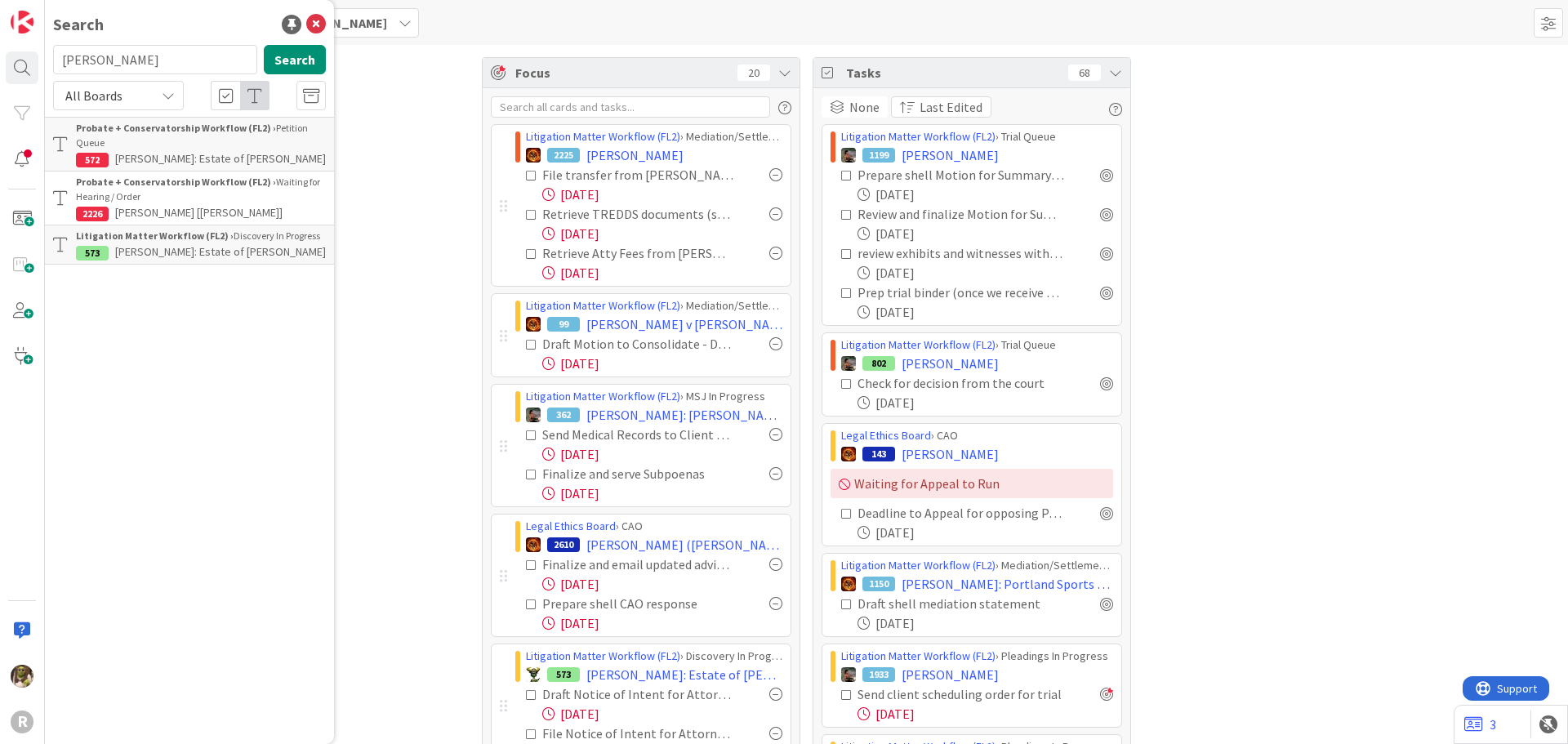
type input "[PERSON_NAME]"
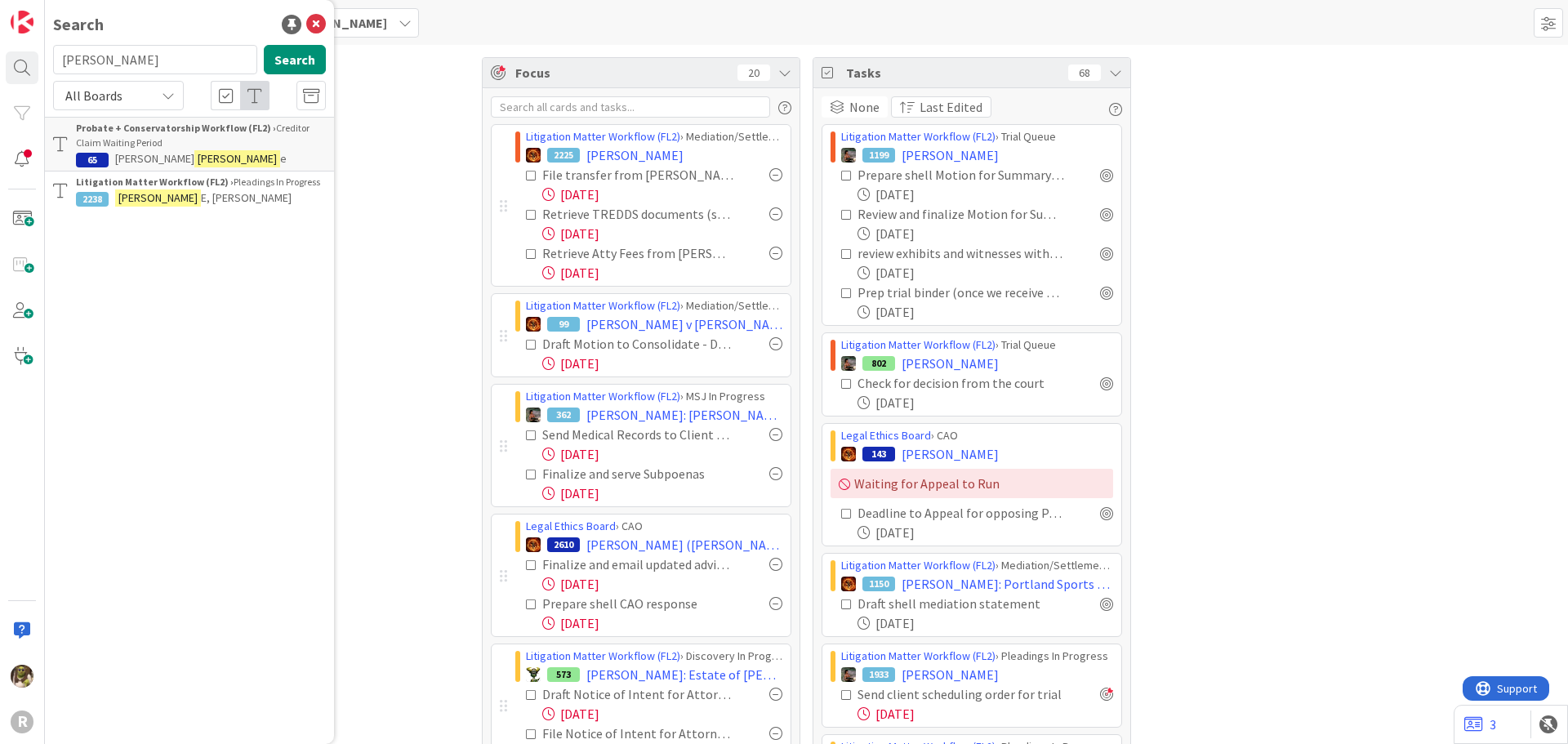
click at [247, 186] on div "Litigation Matter Workflow (FL2) › Pleadings In Progress" at bounding box center [201, 182] width 250 height 15
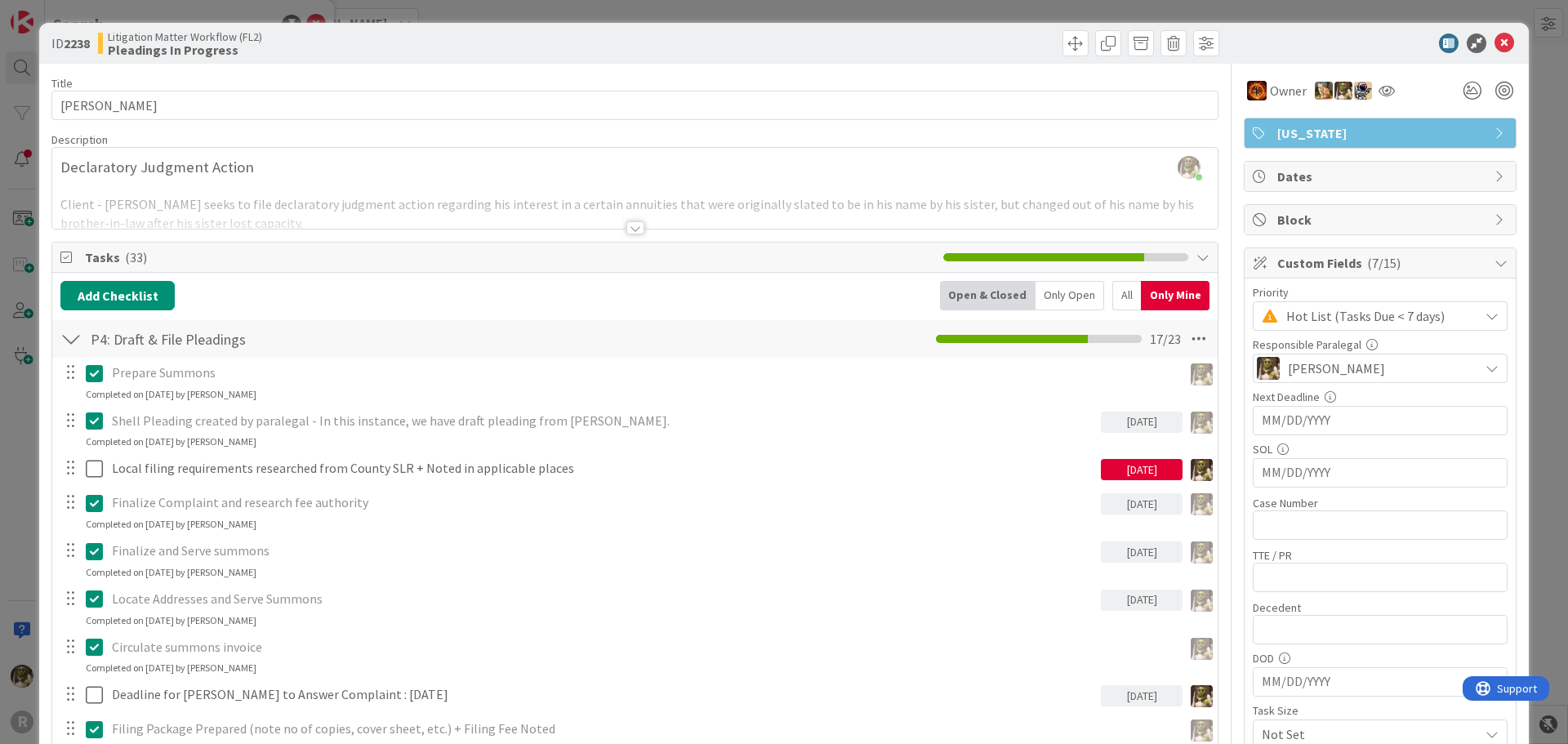
click at [1112, 290] on div "All" at bounding box center [1126, 296] width 29 height 30
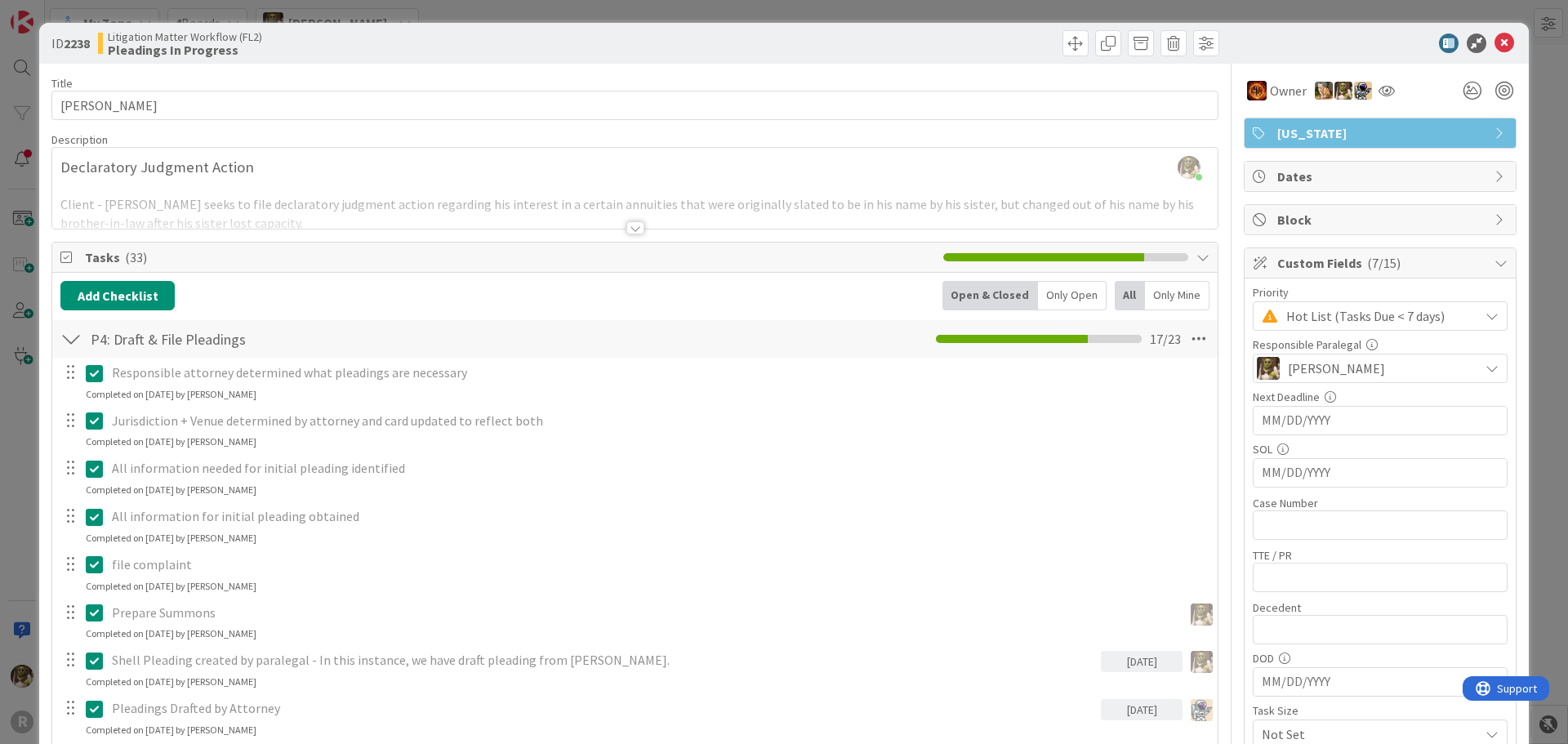
click at [1504, 43] on div at bounding box center [1371, 43] width 289 height 19
click at [1497, 39] on icon at bounding box center [1504, 43] width 19 height 19
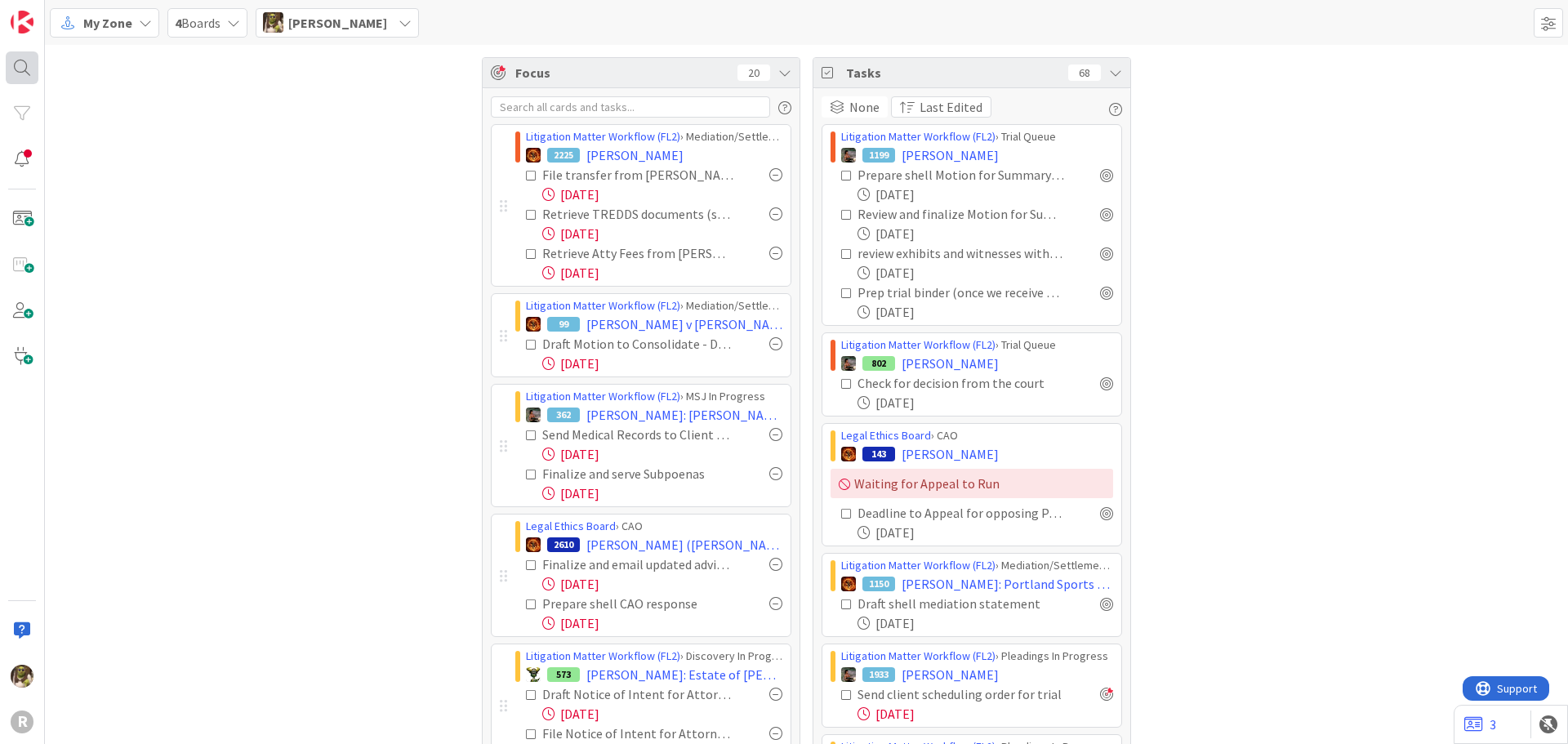
click at [23, 68] on div at bounding box center [22, 67] width 32 height 32
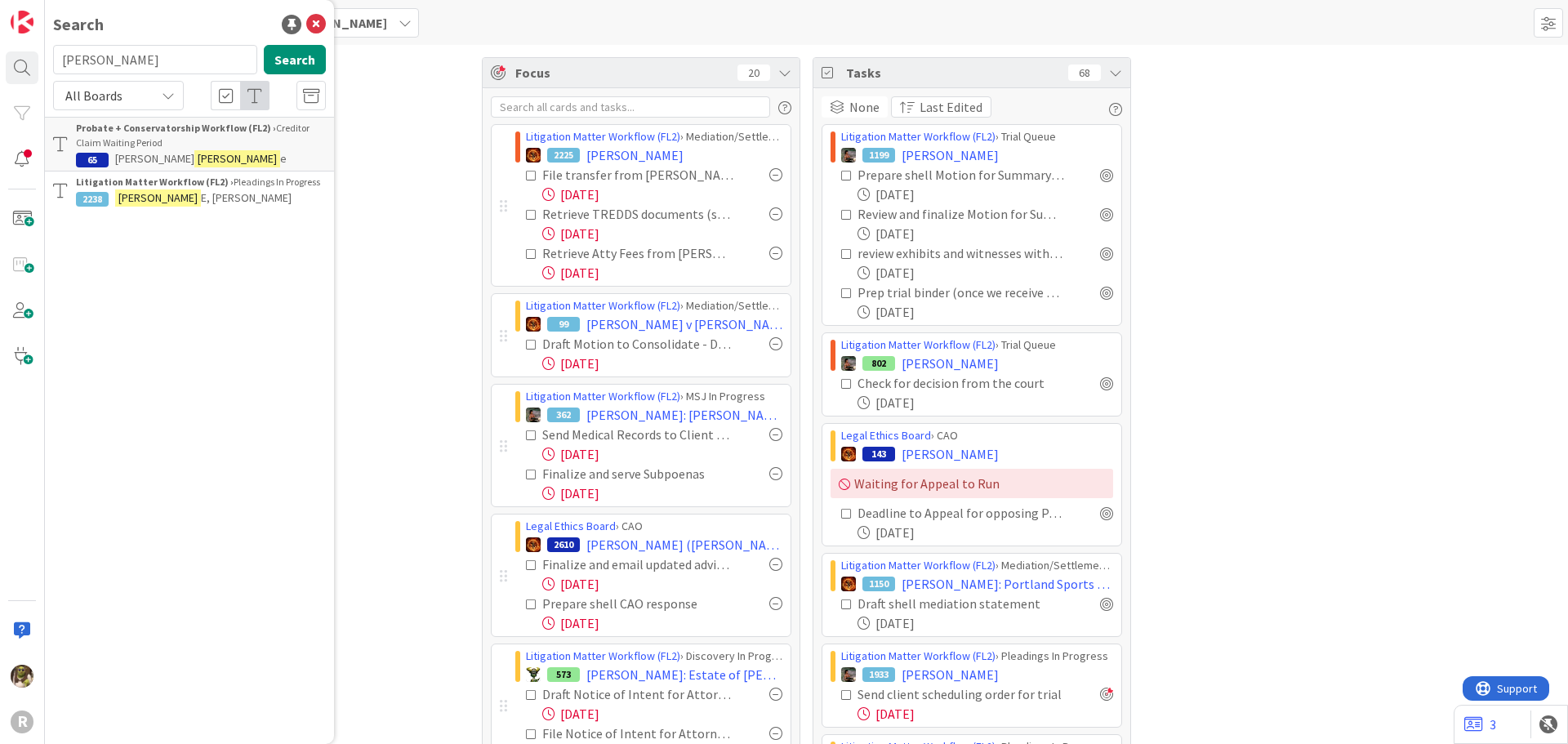
click at [0, 59] on html "R Search [PERSON_NAME] Search All Boards Probate + Conservatorship Workflow (FL…" at bounding box center [784, 372] width 1568 height 744
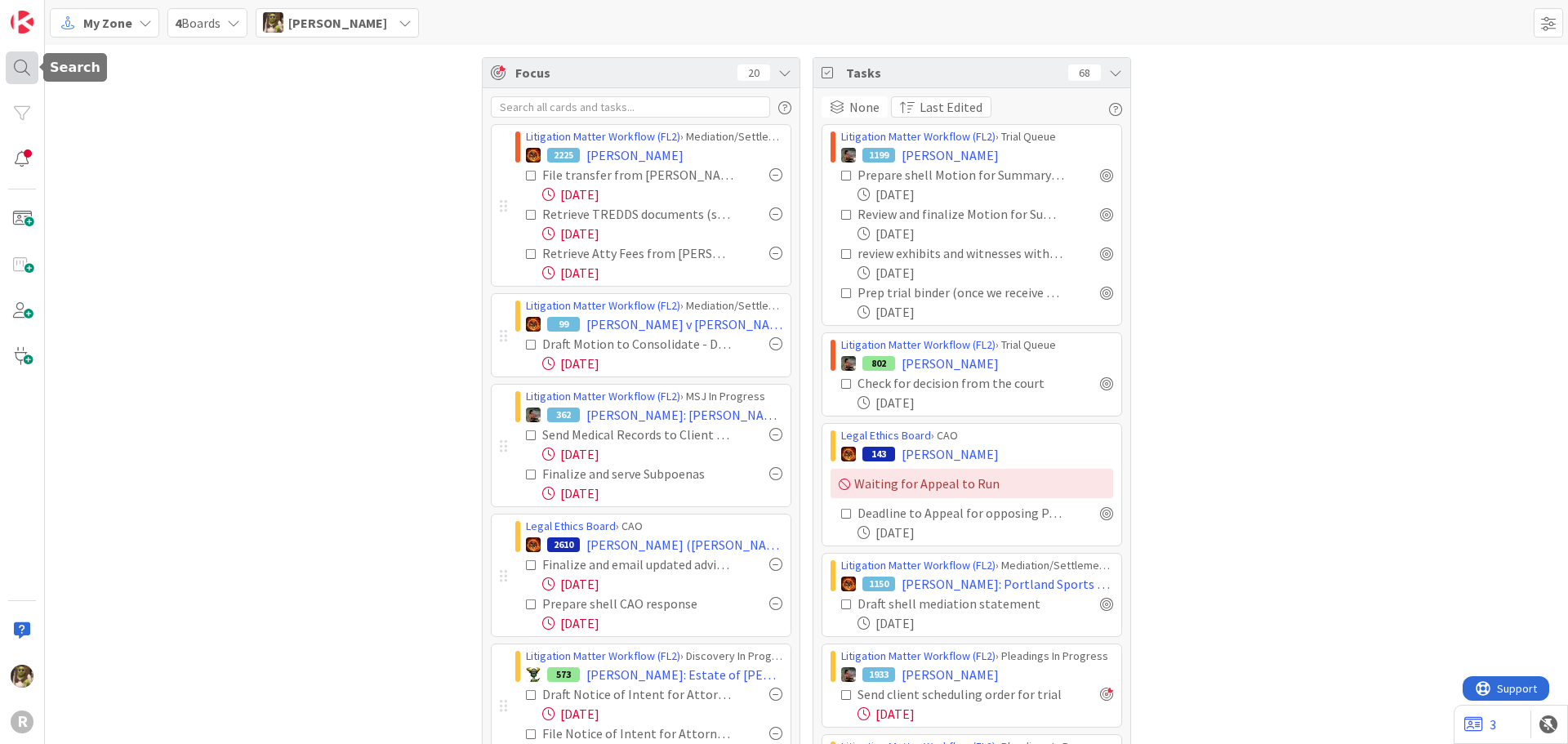
click at [28, 74] on div at bounding box center [22, 67] width 32 height 32
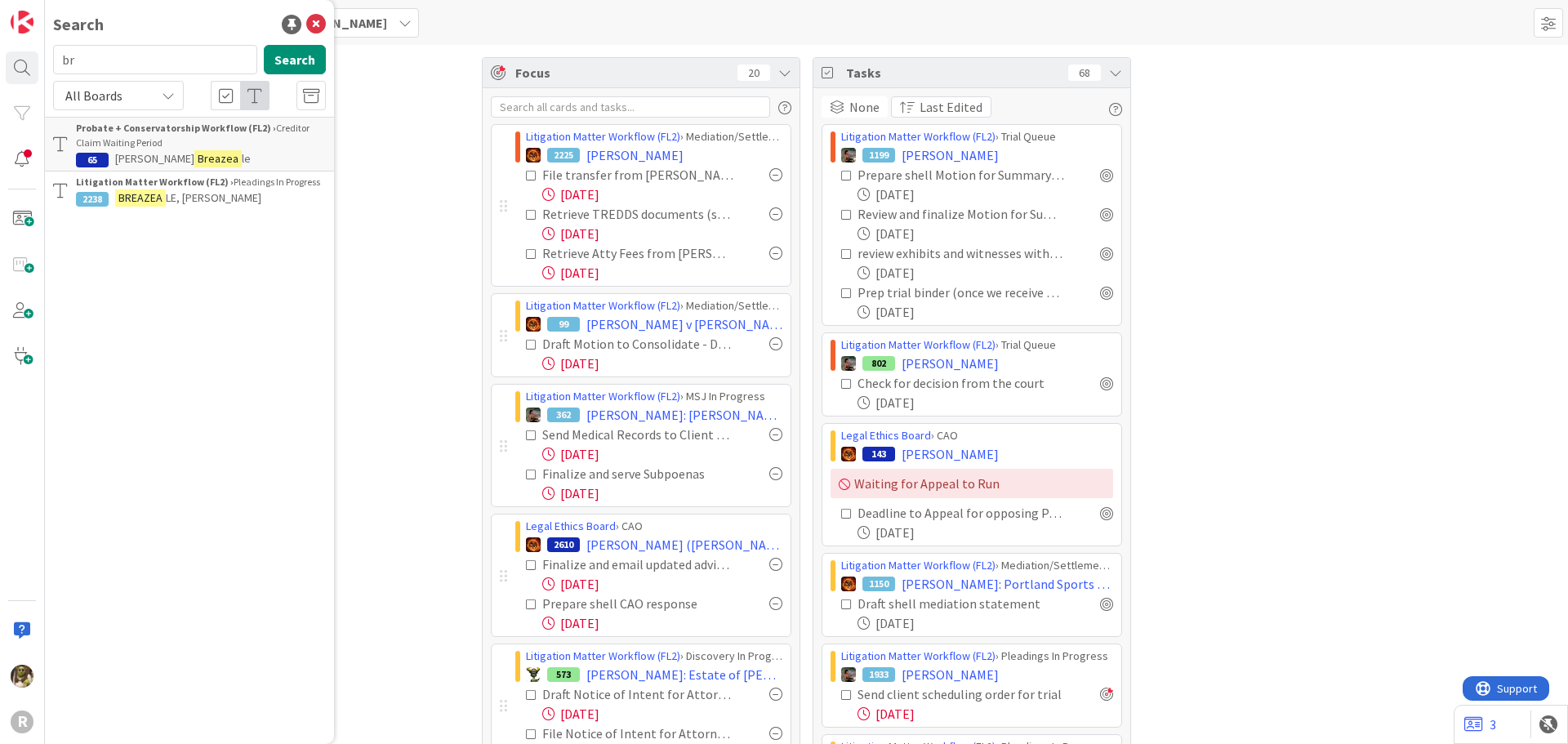
type input "b"
type input "[PERSON_NAME]"
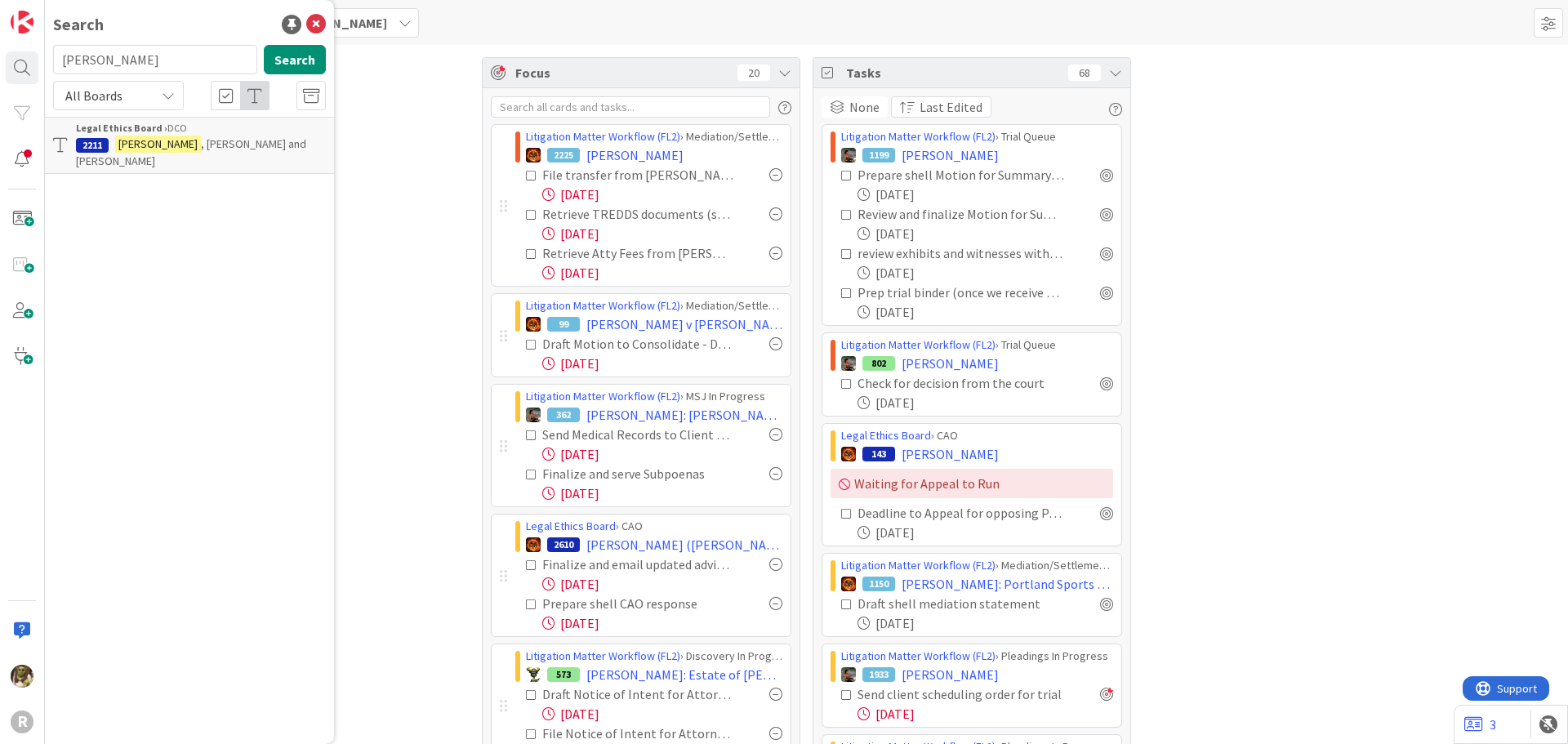
click at [155, 148] on span ", [PERSON_NAME] and [PERSON_NAME]" at bounding box center [191, 152] width 231 height 31
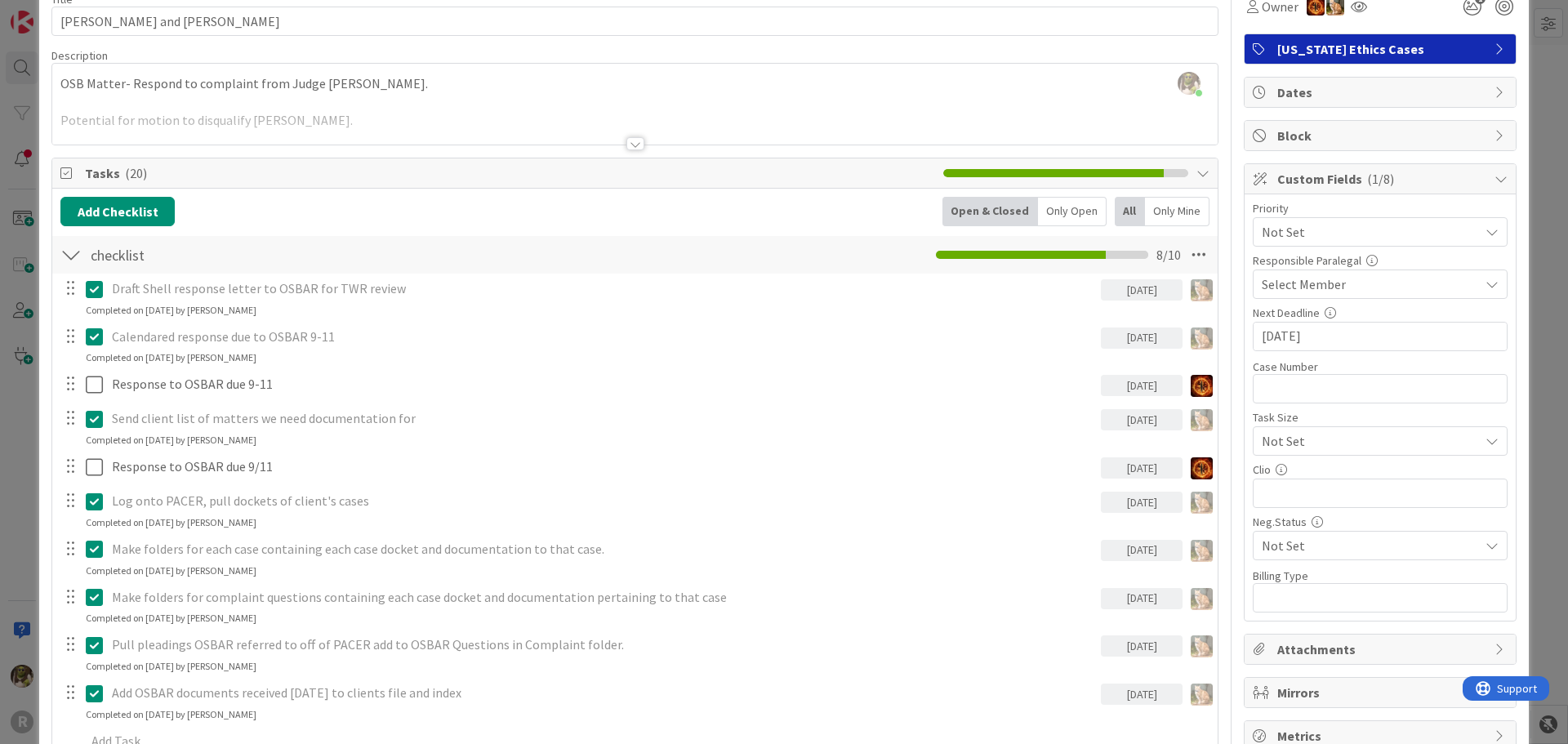
scroll to position [163, 0]
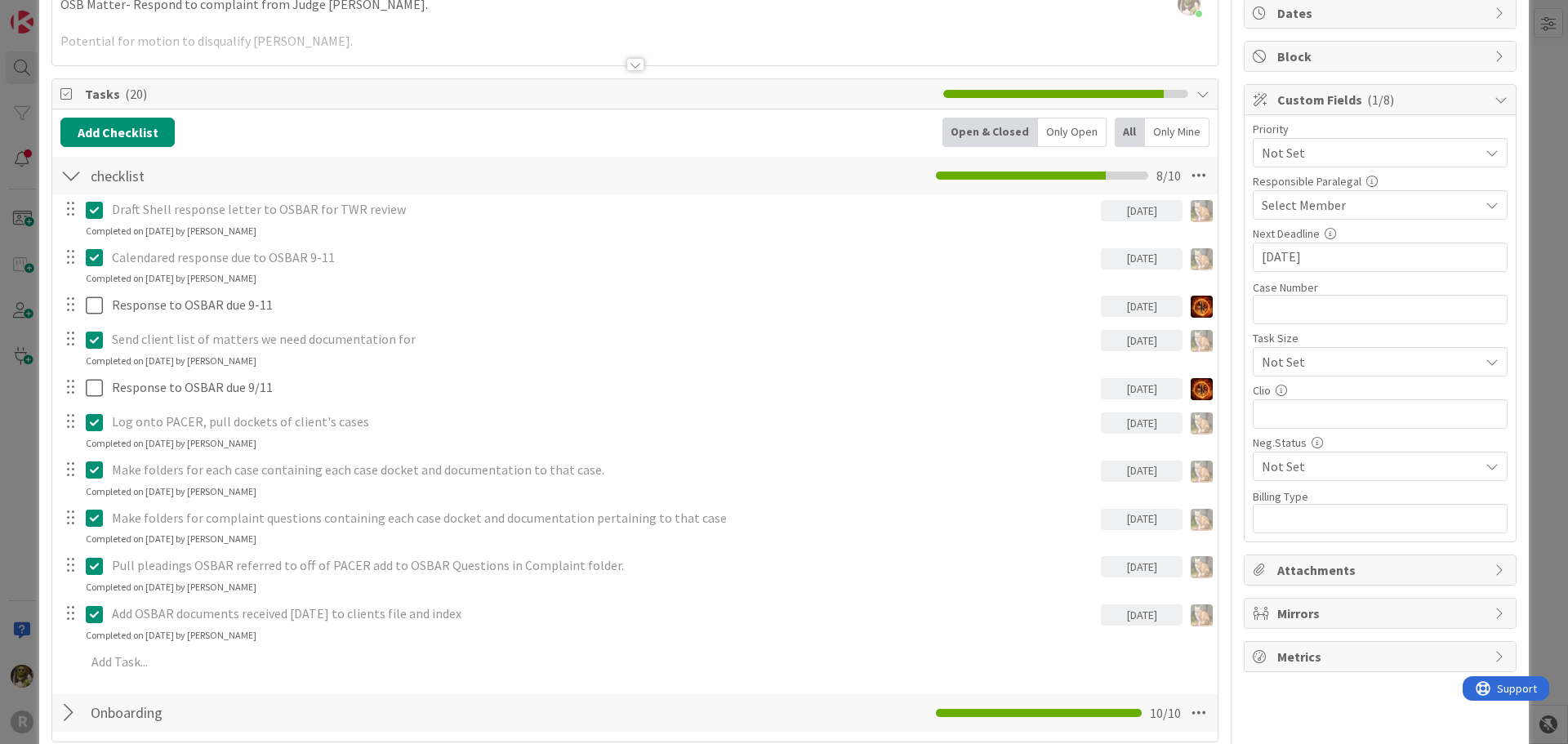
click at [1076, 137] on div "Only Open" at bounding box center [1072, 133] width 69 height 30
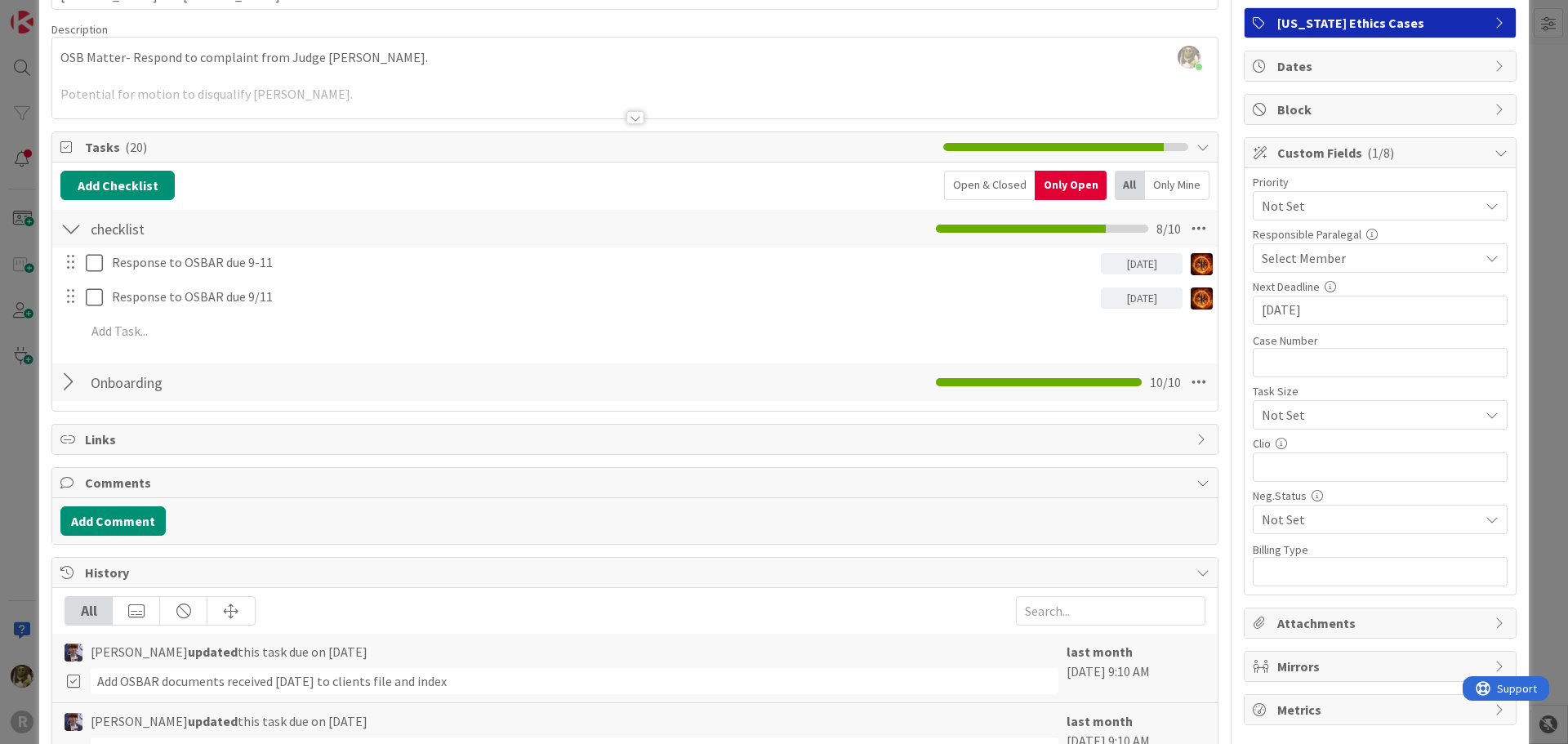
scroll to position [81, 0]
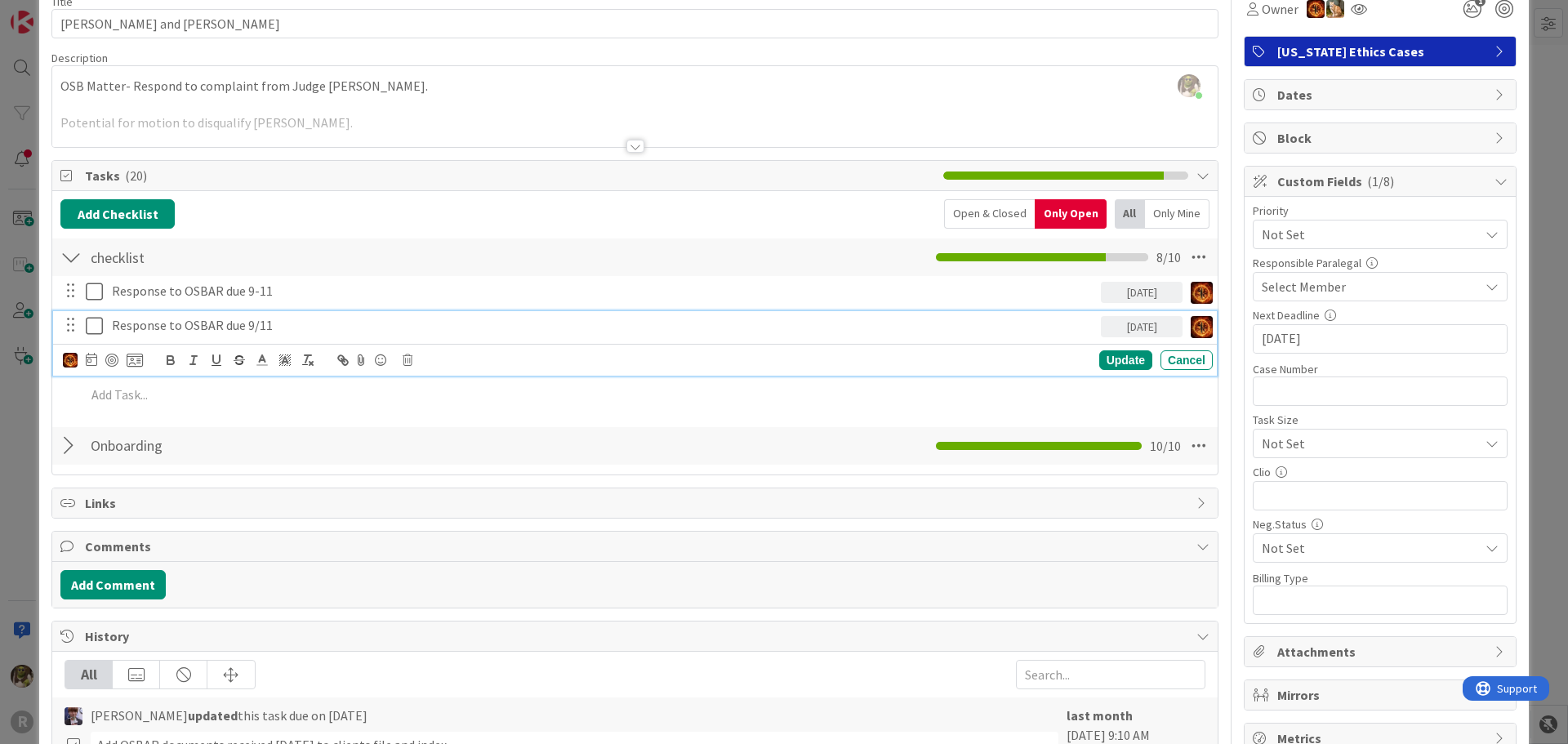
click at [204, 326] on p "Response to OSBAR due 9/11" at bounding box center [603, 326] width 983 height 19
click at [73, 362] on div at bounding box center [103, 360] width 80 height 19
click at [72, 362] on img at bounding box center [70, 360] width 15 height 15
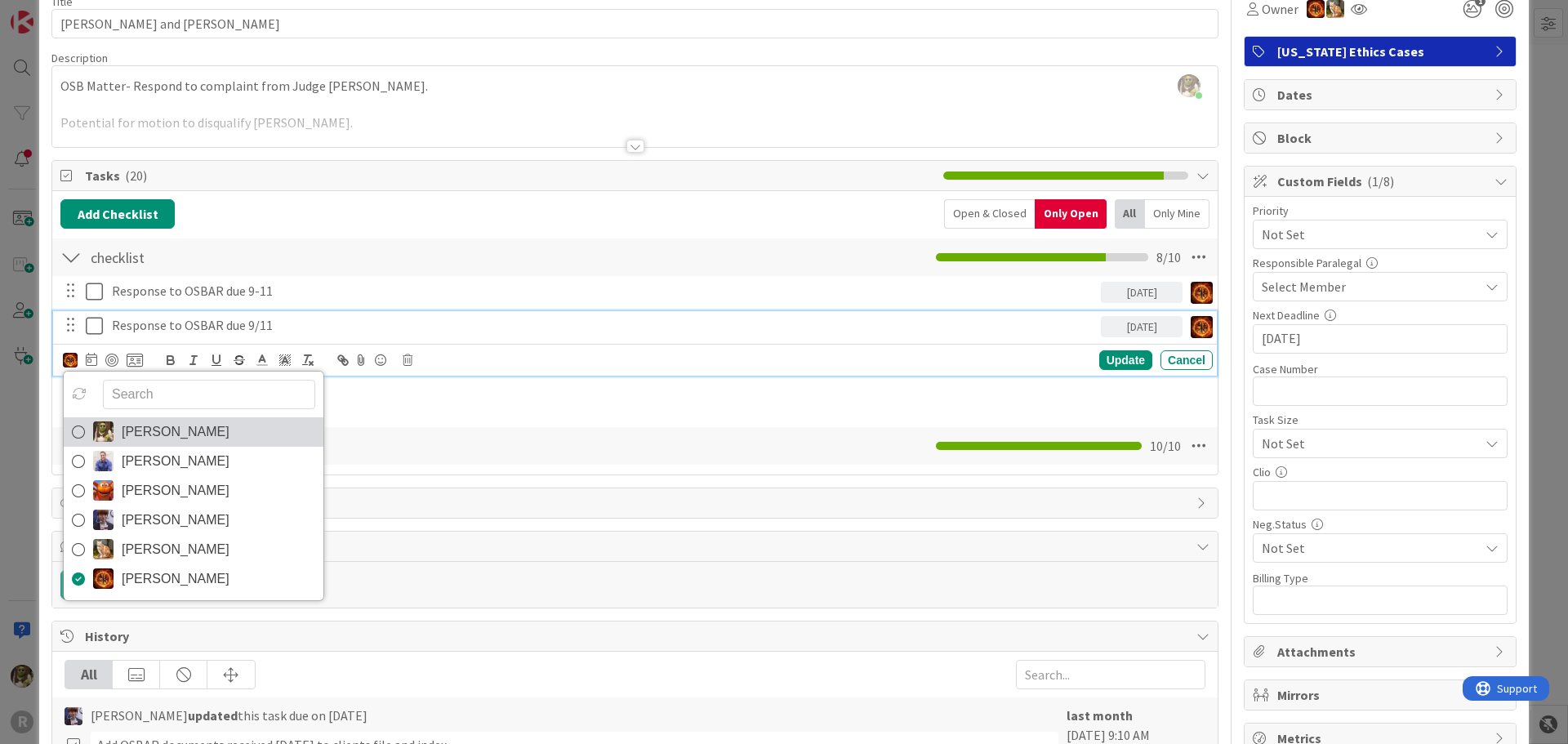
click at [79, 431] on icon at bounding box center [78, 432] width 13 height 24
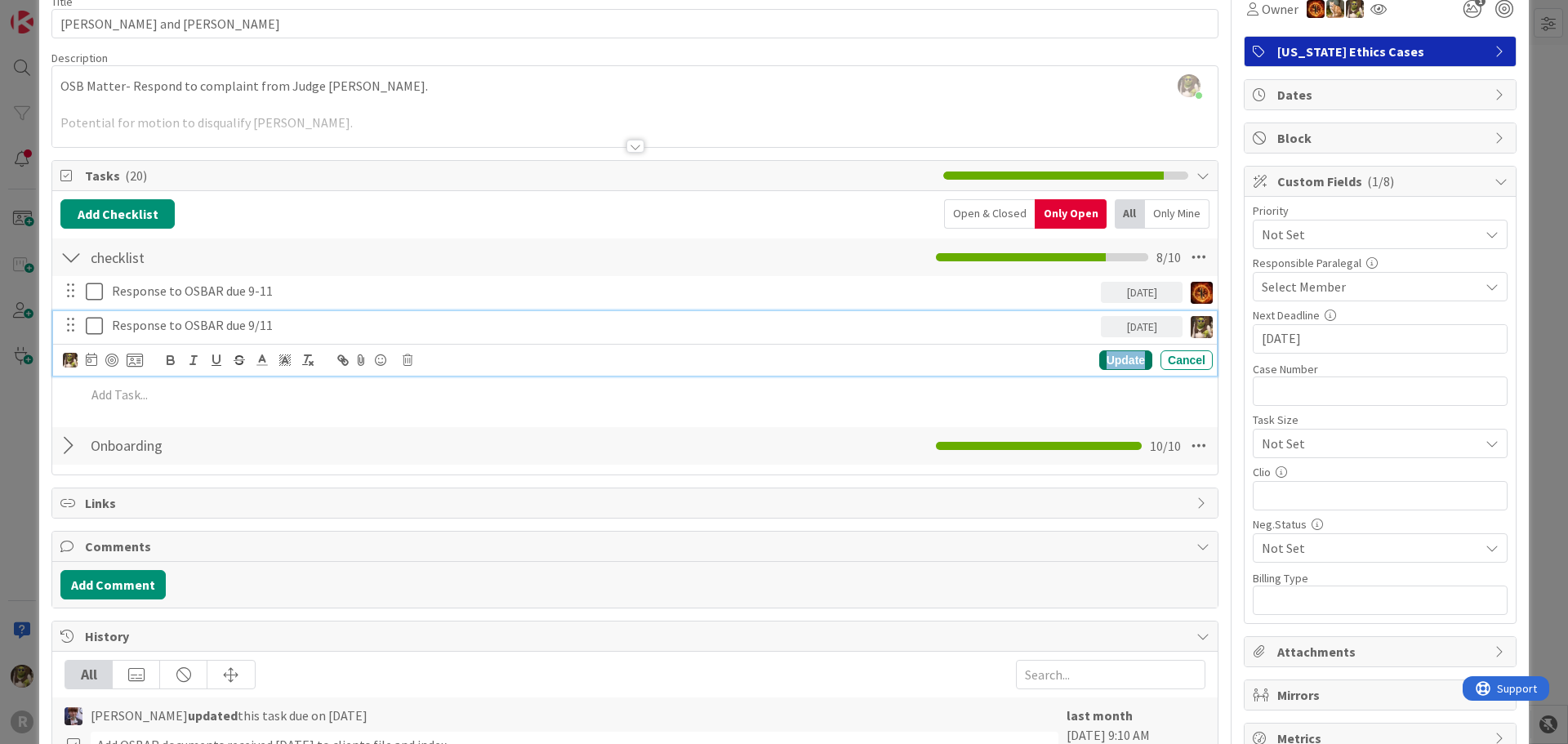
click at [1108, 363] on div "Update" at bounding box center [1125, 360] width 53 height 19
